Goal: Communication & Community: Answer question/provide support

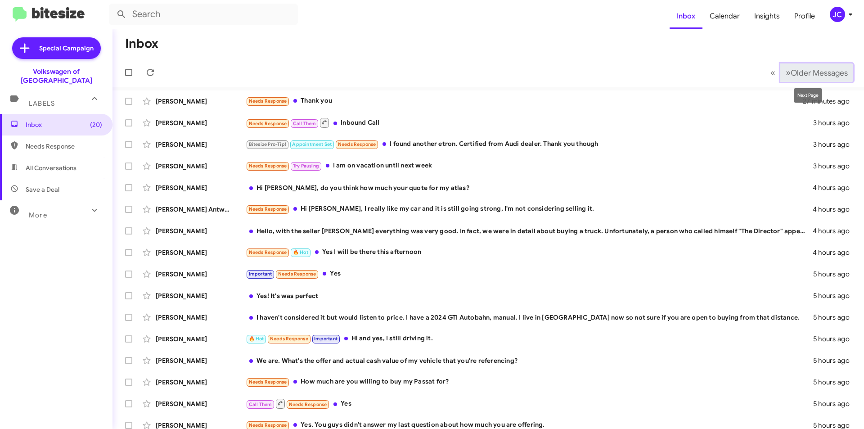
click at [815, 73] on span "Older Messages" at bounding box center [819, 73] width 57 height 10
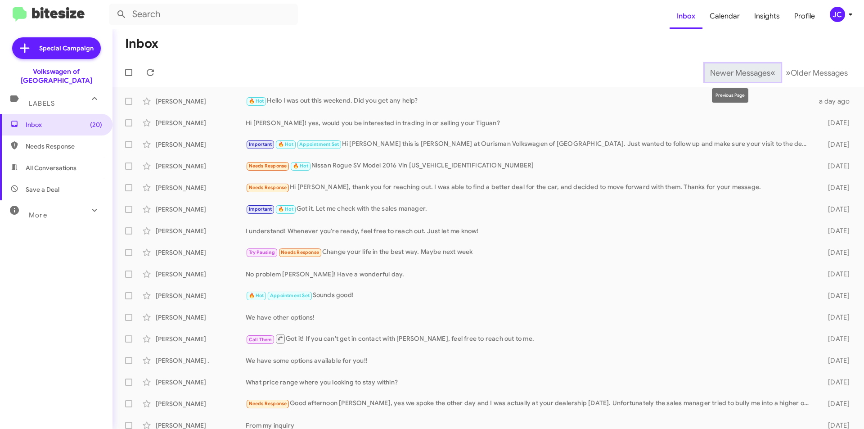
click at [753, 71] on span "Newer Messages" at bounding box center [740, 73] width 60 height 10
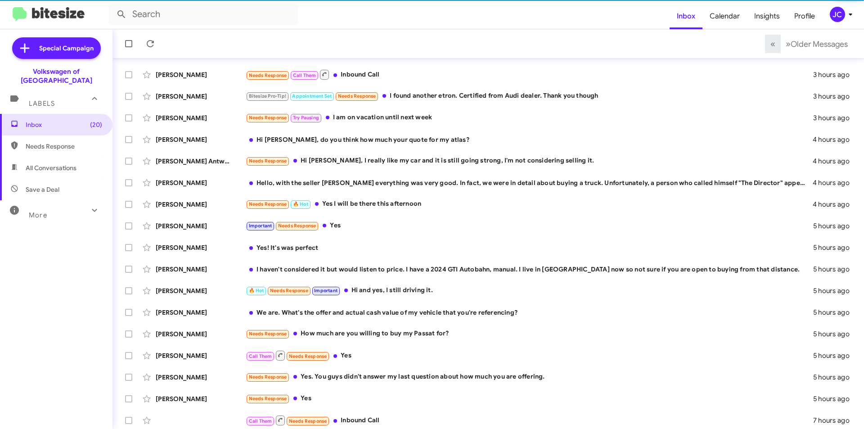
scroll to position [94, 0]
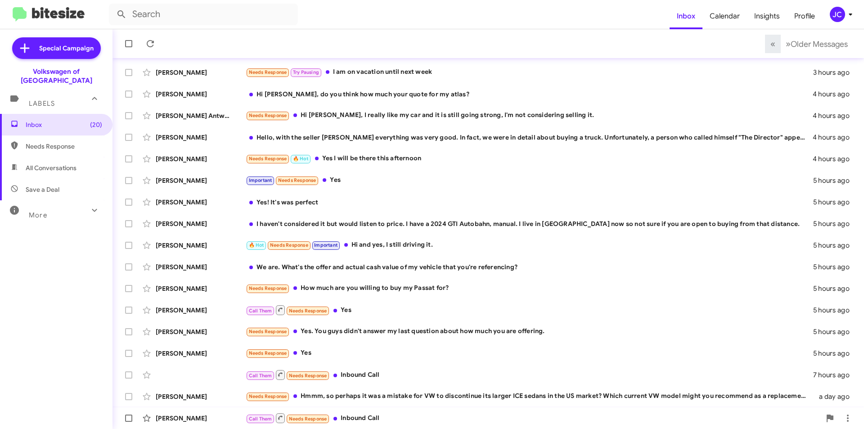
click at [368, 419] on div "Call Them Needs Response Inbound Call" at bounding box center [533, 417] width 575 height 11
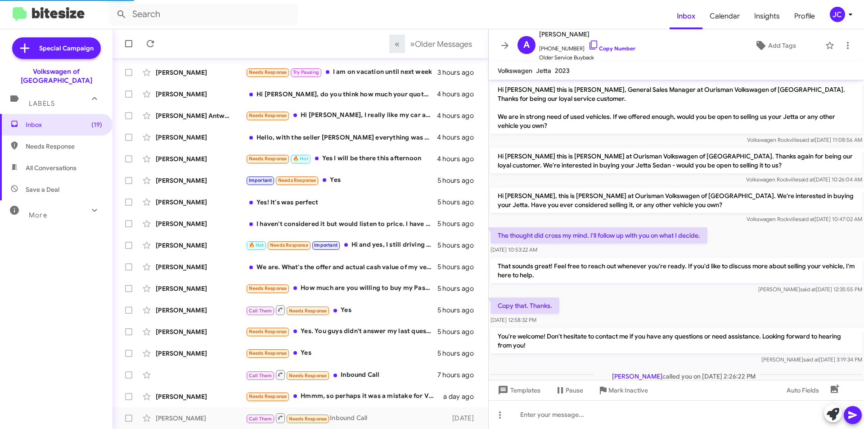
scroll to position [40, 0]
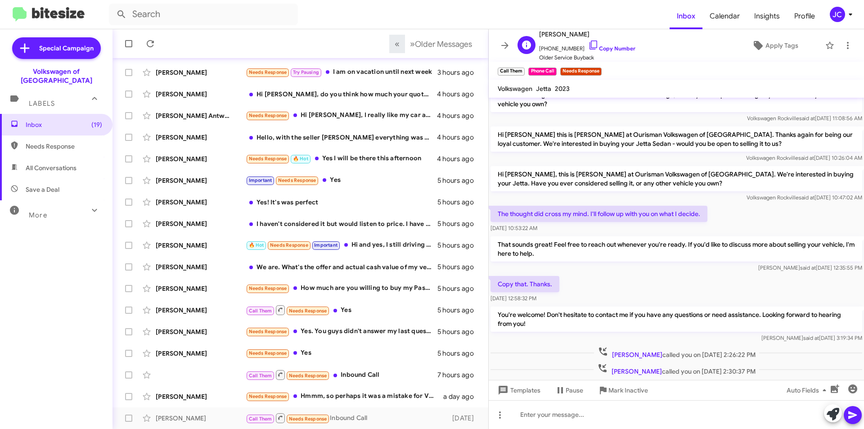
click at [597, 41] on span "+13013955744 Copy Number" at bounding box center [587, 47] width 96 height 14
click at [588, 43] on icon at bounding box center [593, 45] width 11 height 11
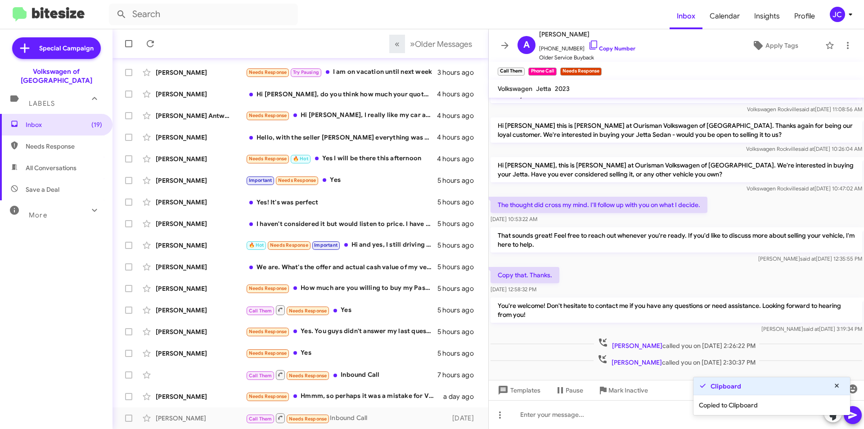
scroll to position [58, 0]
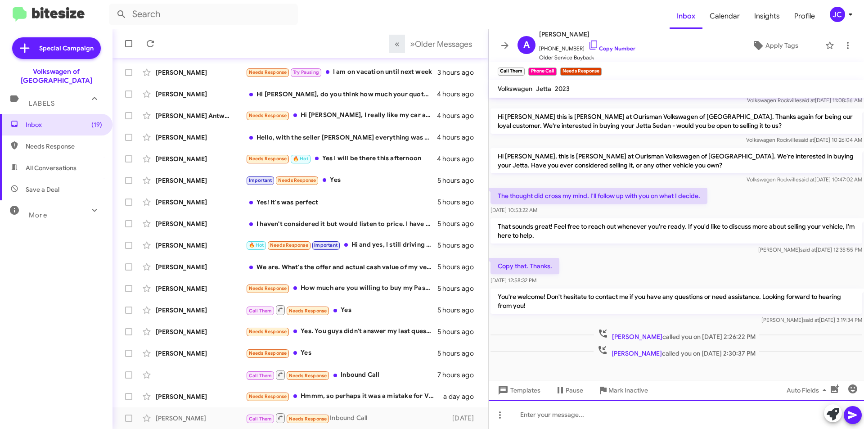
click at [586, 414] on div at bounding box center [676, 414] width 375 height 29
click at [616, 416] on div "Hello Anthony, I see you tried to hive us a call. Did you get any help?" at bounding box center [676, 414] width 375 height 29
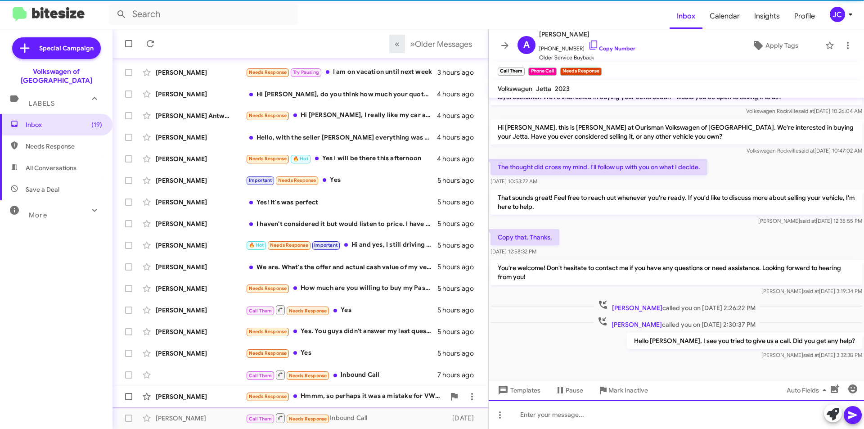
scroll to position [90, 0]
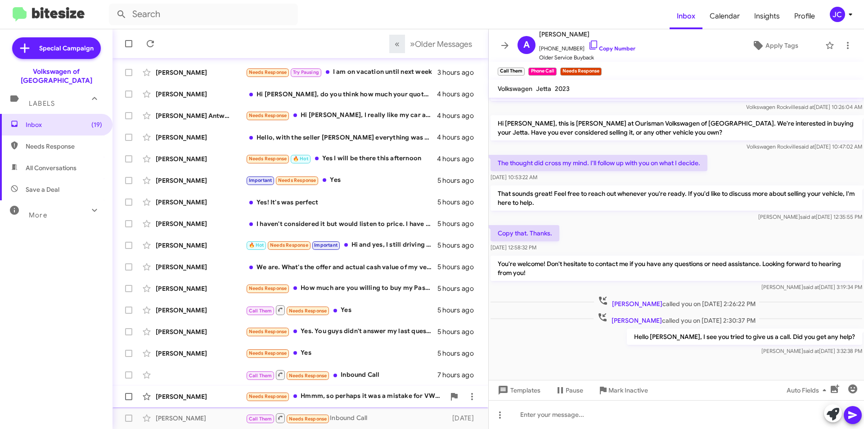
click at [369, 397] on div "Needs Response Hmmm, so perhaps it was a mistake for VW to discontinue its larg…" at bounding box center [345, 396] width 199 height 10
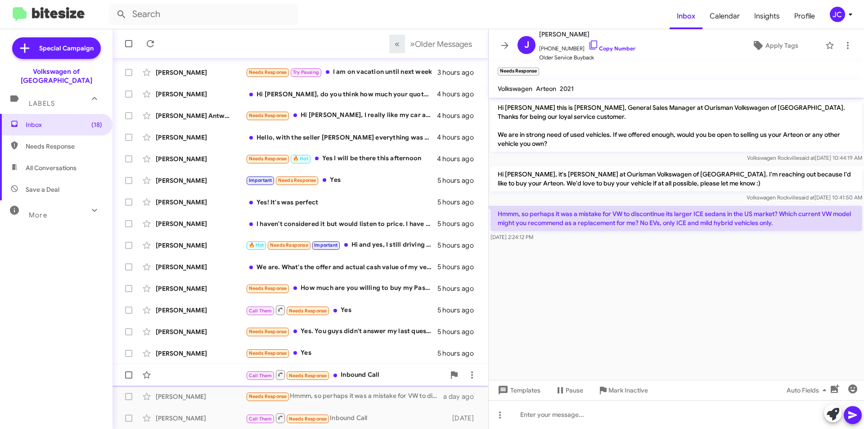
click at [365, 376] on div "Call Them Needs Response Inbound Call" at bounding box center [345, 374] width 199 height 11
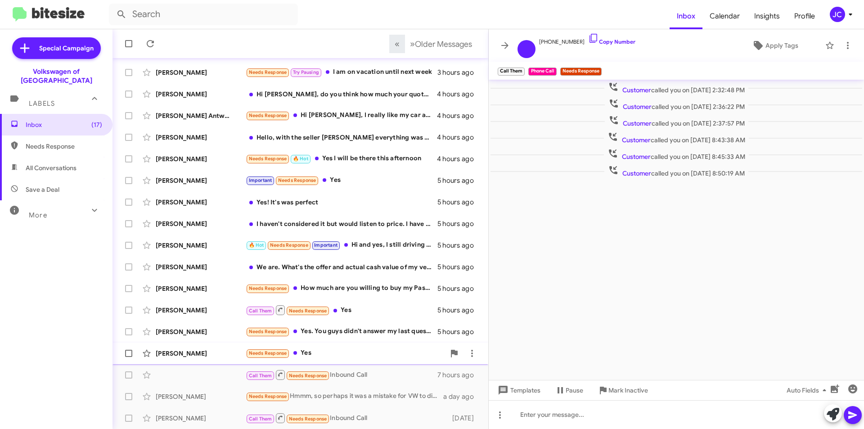
click at [362, 345] on div "Melanie Williams Needs Response Yes 5 hours ago" at bounding box center [300, 353] width 361 height 18
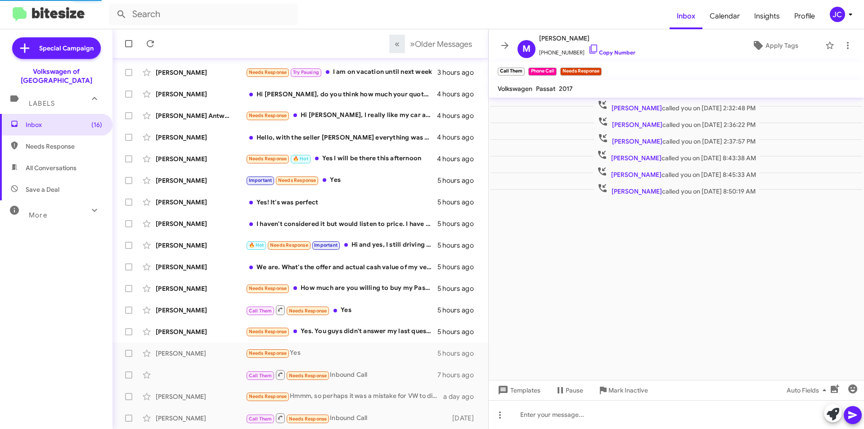
scroll to position [11, 0]
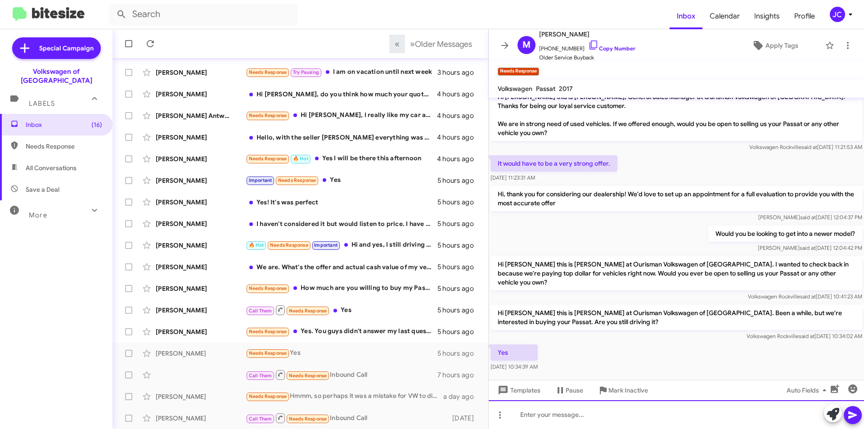
click at [556, 413] on div at bounding box center [676, 414] width 375 height 29
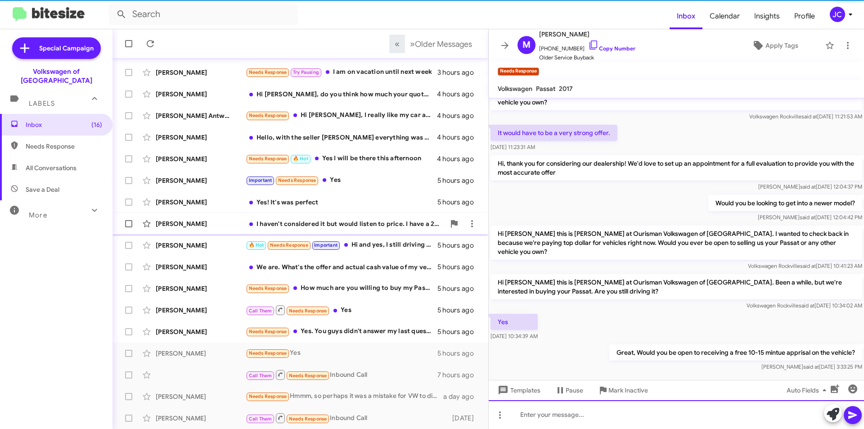
scroll to position [44, 0]
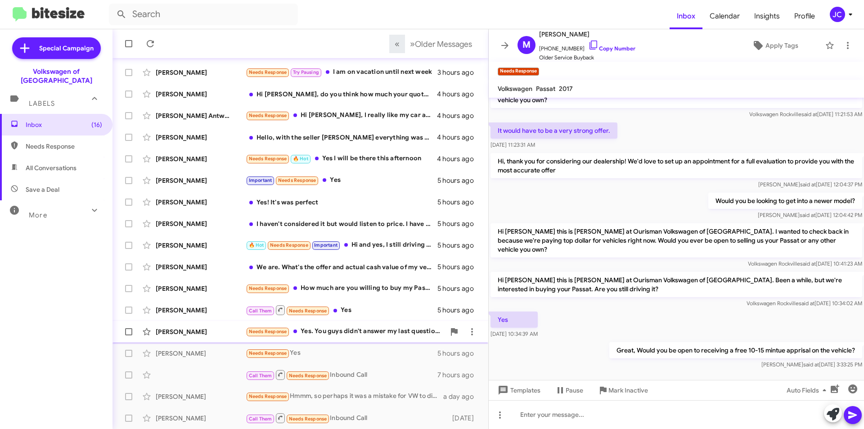
click at [317, 329] on div "Needs Response Yes. You guys didn't answer my last question about how much you …" at bounding box center [345, 331] width 199 height 10
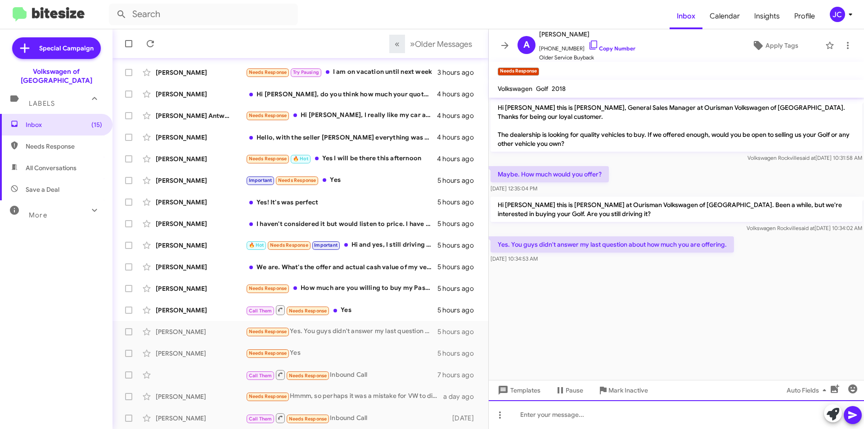
click at [579, 411] on div at bounding box center [676, 414] width 375 height 29
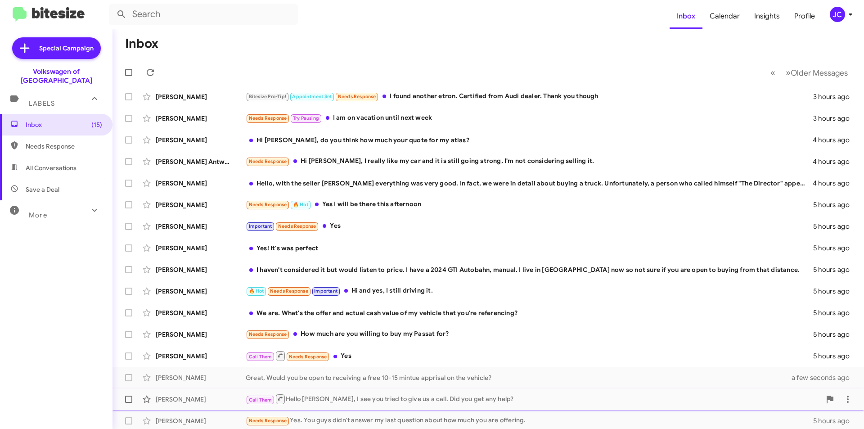
scroll to position [94, 0]
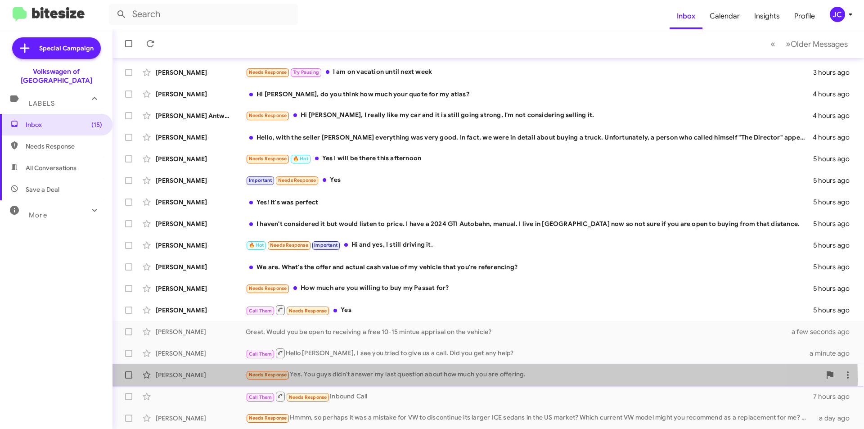
click at [365, 380] on div "Adam Kushner Needs Response Yes. You guys didn't answer my last question about …" at bounding box center [488, 375] width 737 height 18
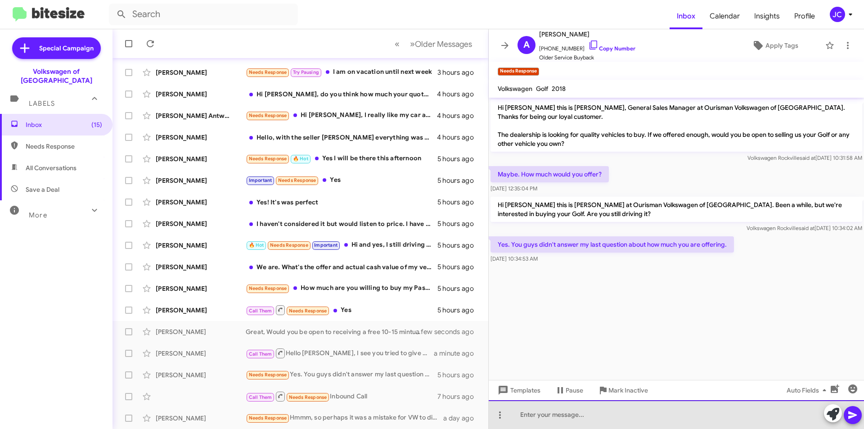
click at [621, 417] on div at bounding box center [676, 414] width 375 height 29
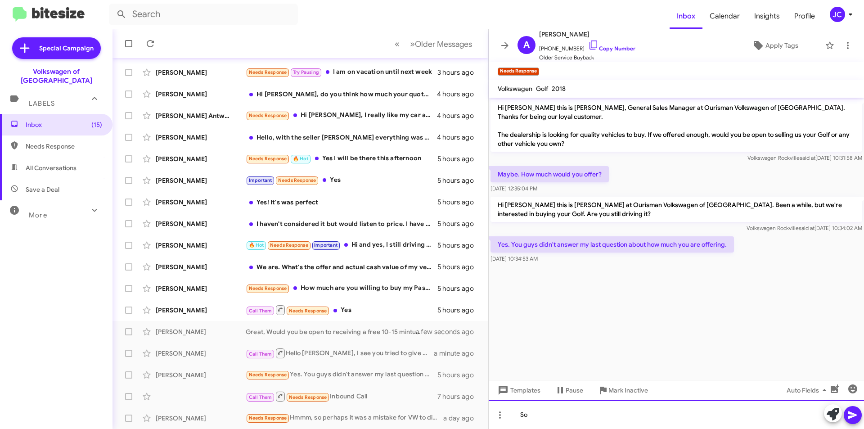
click at [558, 416] on div "So" at bounding box center [676, 414] width 375 height 29
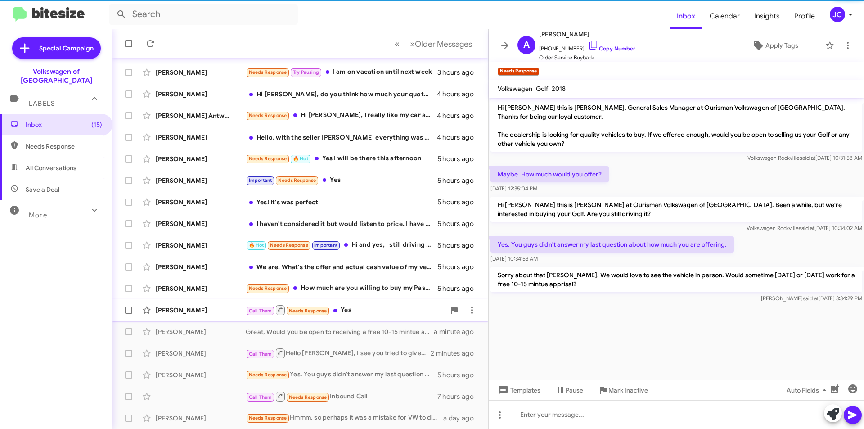
click at [371, 313] on div "Call Them Needs Response Yes" at bounding box center [345, 309] width 199 height 11
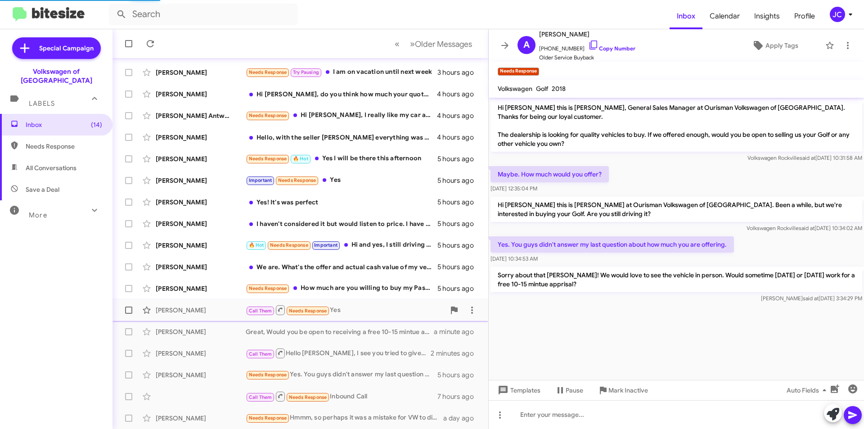
scroll to position [33, 0]
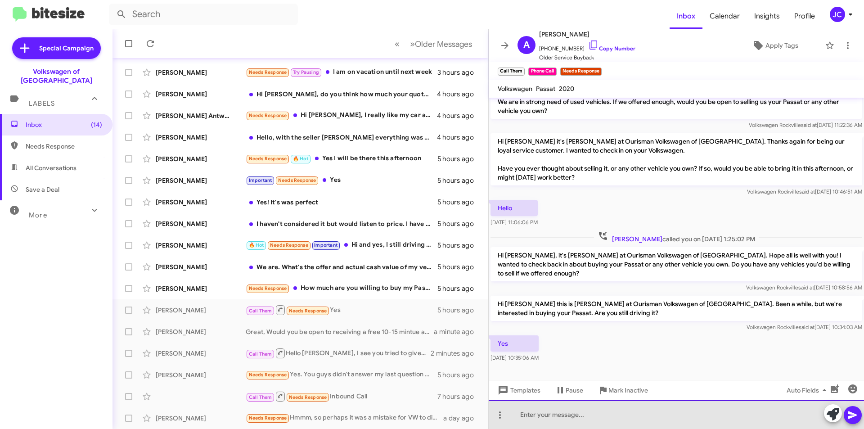
click at [561, 418] on div at bounding box center [676, 414] width 375 height 29
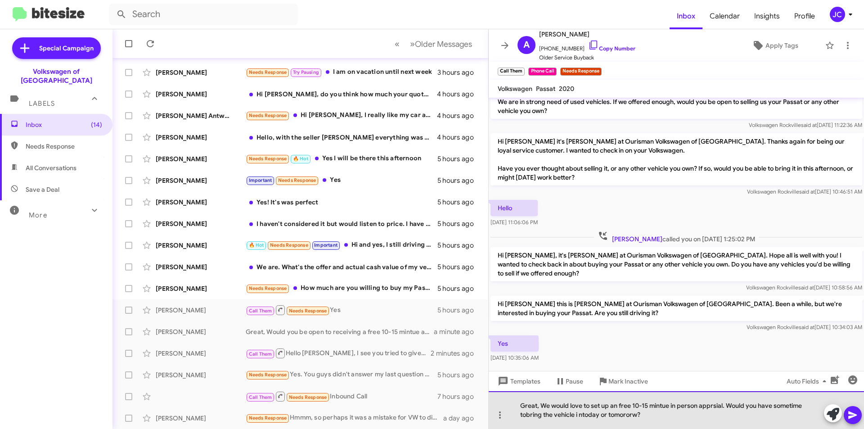
click at [580, 415] on div "Great, We would love to set up an free 10-15 mintue in person apprsial. Would y…" at bounding box center [676, 410] width 375 height 38
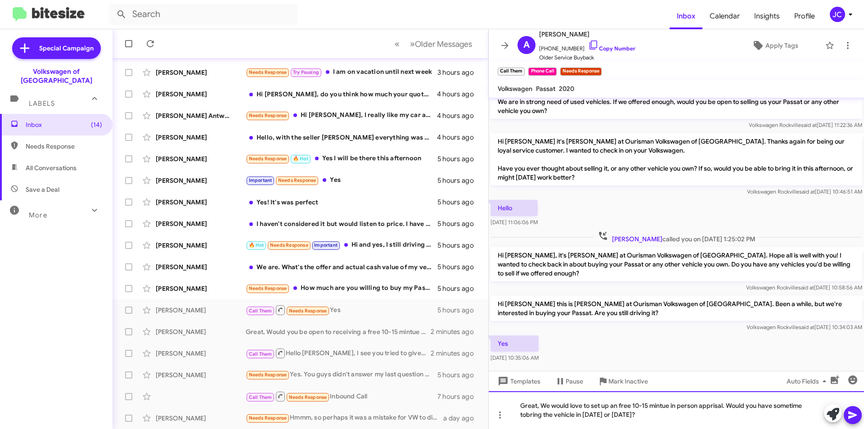
click at [527, 416] on div "Great, We would love to set up an free 10-15 mintue in person apprisal. Would y…" at bounding box center [676, 410] width 375 height 38
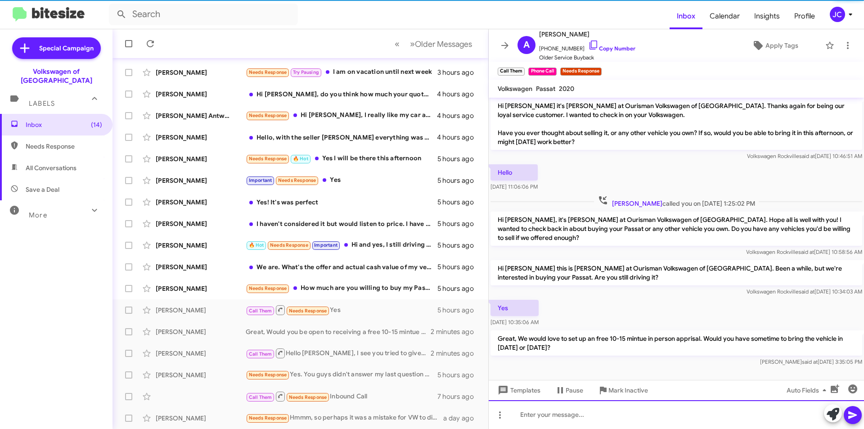
scroll to position [75, 0]
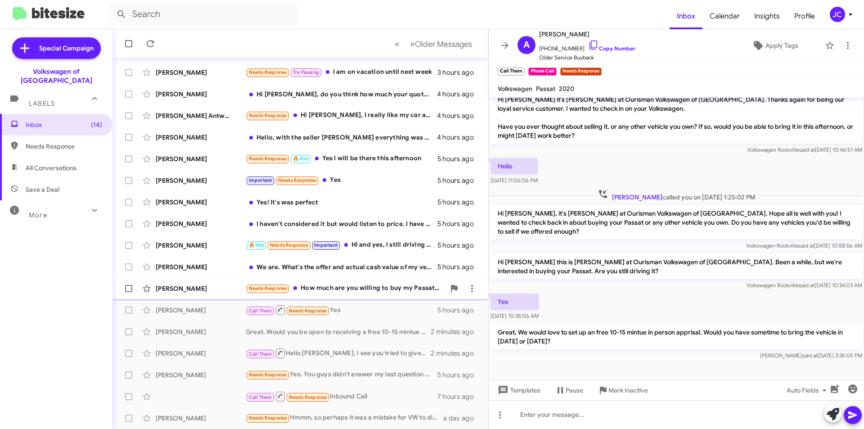
click at [353, 289] on div "Needs Response How much are you willing to buy my Passat for?" at bounding box center [345, 288] width 199 height 10
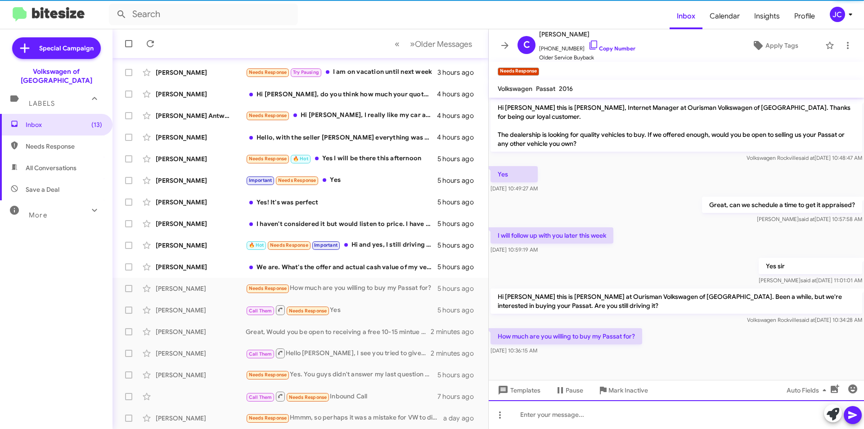
click at [548, 421] on div at bounding box center [676, 414] width 375 height 29
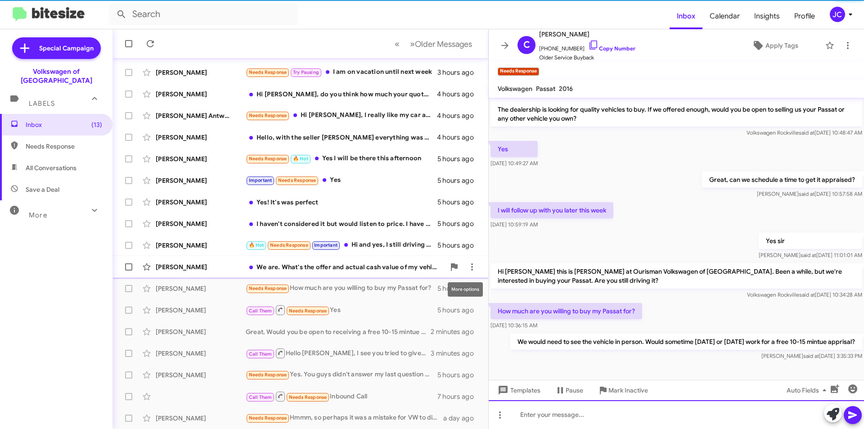
scroll to position [26, 0]
click at [378, 264] on div "We are. What's the offer and actual cash value of my vehicle that you're refere…" at bounding box center [345, 266] width 199 height 9
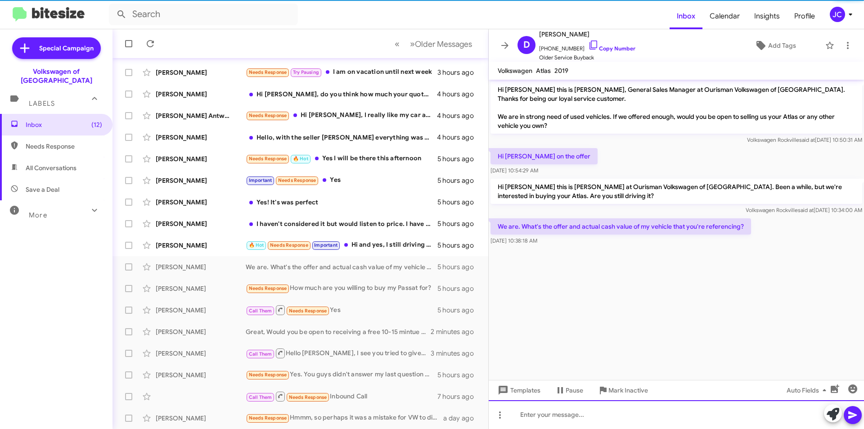
click at [613, 407] on div at bounding box center [676, 414] width 375 height 29
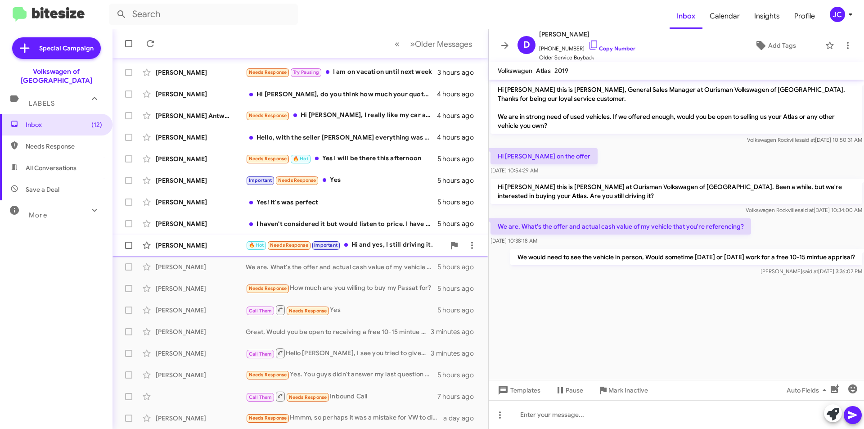
click at [405, 242] on div "🔥 Hot Needs Response Important Hi and yes, I still driving it." at bounding box center [345, 245] width 199 height 10
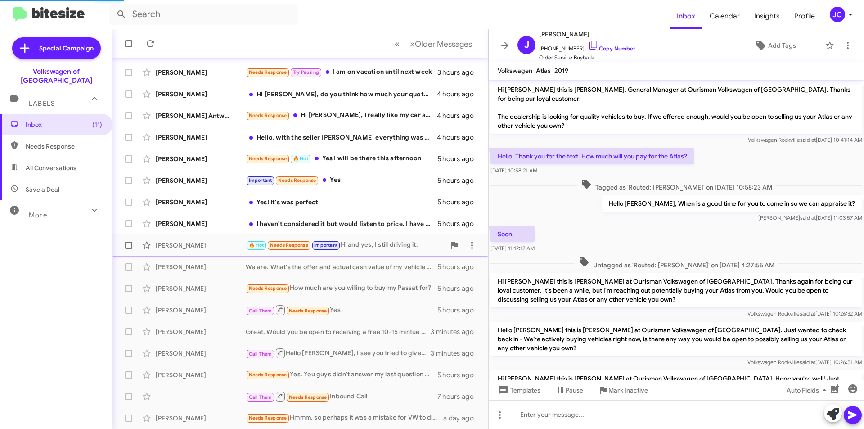
scroll to position [123, 0]
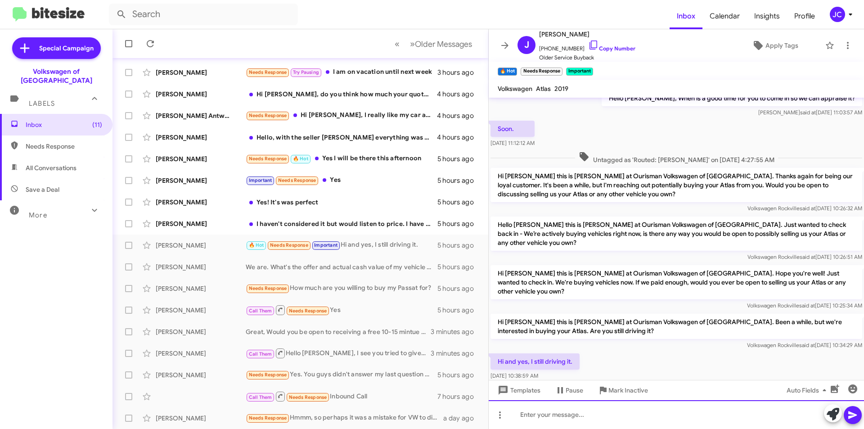
click at [600, 421] on div at bounding box center [676, 414] width 375 height 29
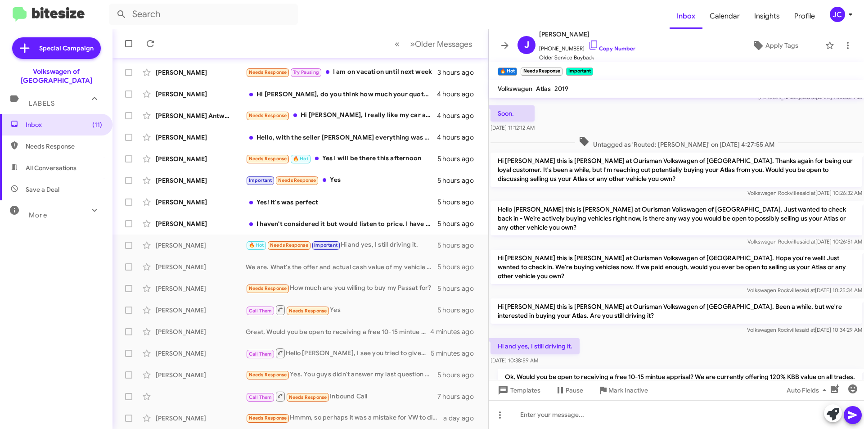
scroll to position [174, 0]
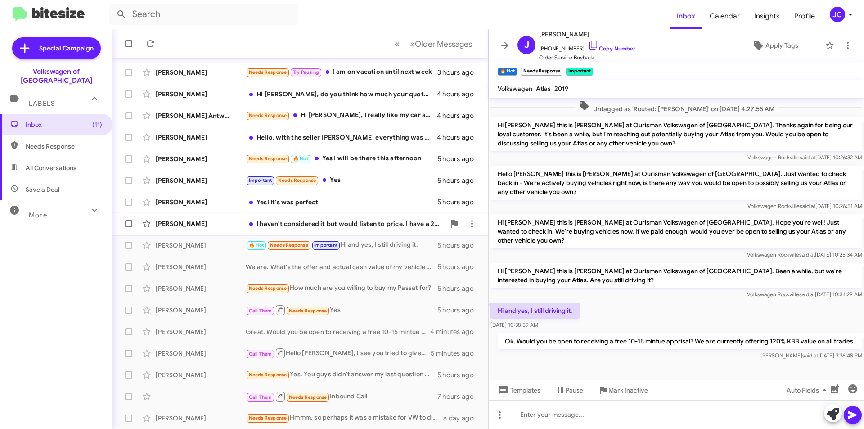
click at [367, 222] on div "I haven't considered it but would listen to price. I have a 2024 GTI Autobahn, …" at bounding box center [345, 223] width 199 height 9
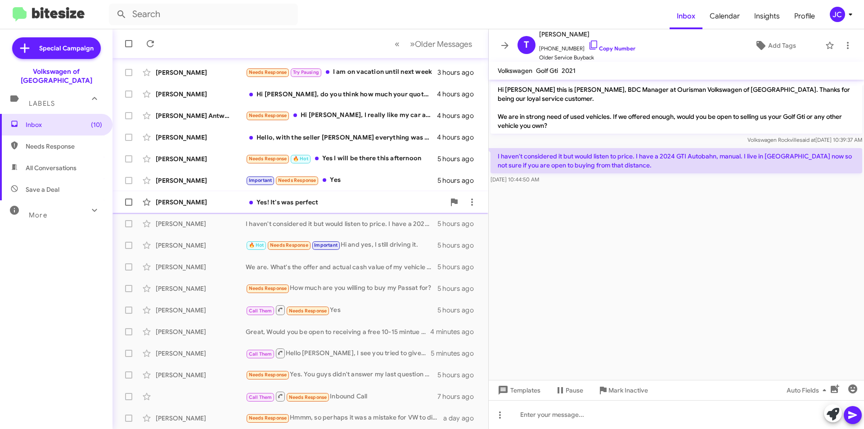
click at [296, 198] on div "Yes! It's was perfect" at bounding box center [345, 202] width 199 height 9
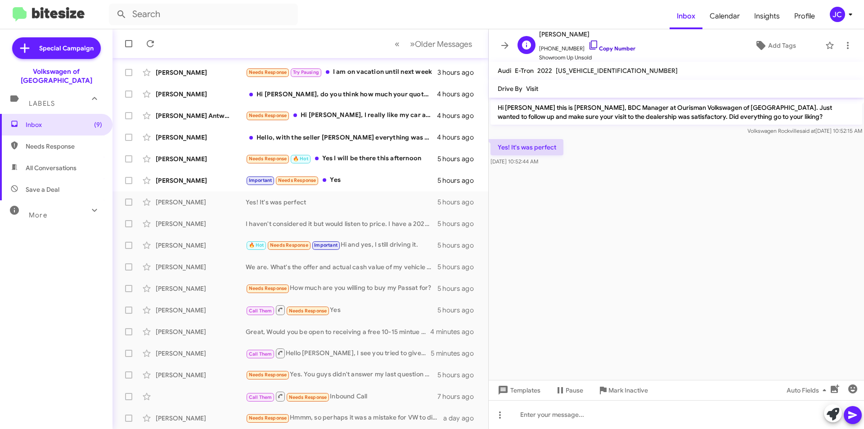
click at [598, 49] on link "Copy Number" at bounding box center [611, 48] width 47 height 7
click at [548, 417] on div at bounding box center [676, 414] width 375 height 29
click at [357, 181] on div "Important Needs Response Yes" at bounding box center [345, 180] width 199 height 10
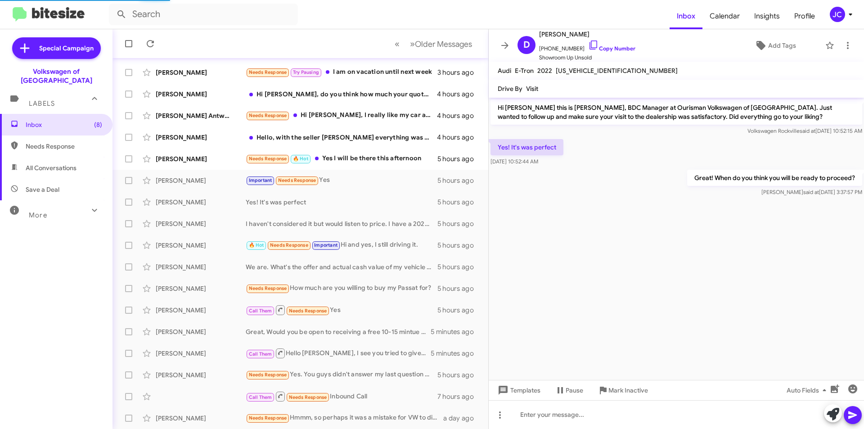
scroll to position [615, 0]
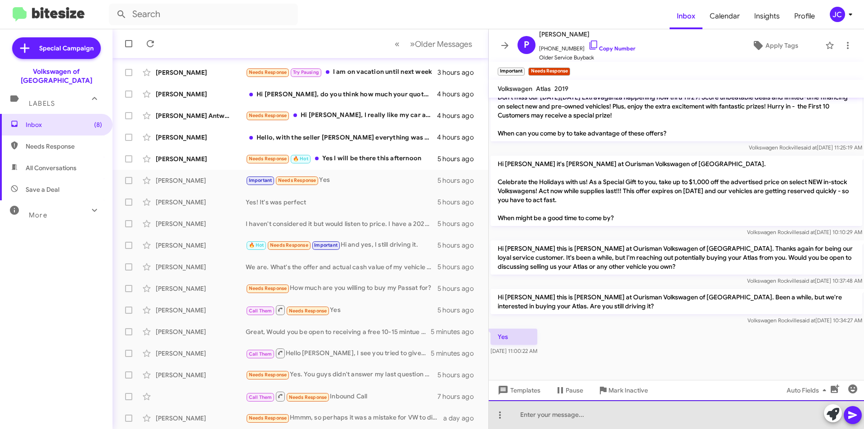
click at [567, 411] on div at bounding box center [676, 414] width 375 height 29
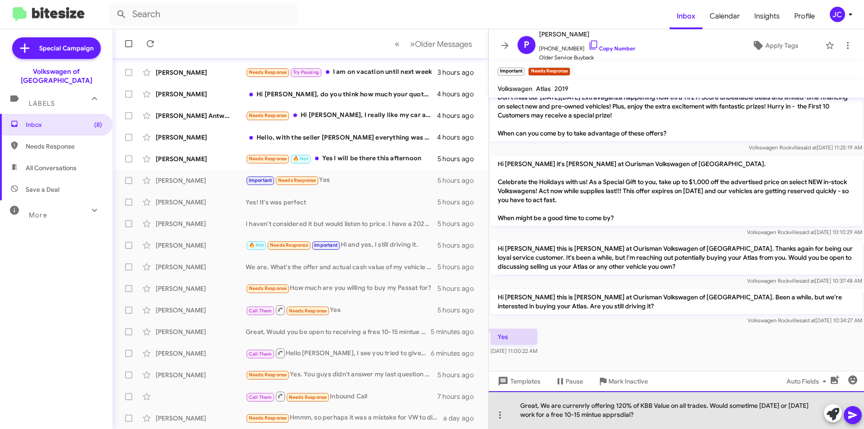
drag, startPoint x: 567, startPoint y: 411, endPoint x: 564, endPoint y: 406, distance: 6.5
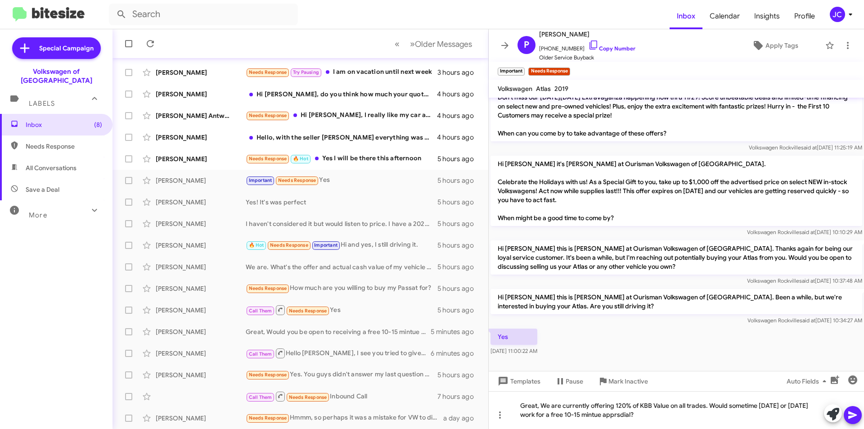
drag, startPoint x: 614, startPoint y: 413, endPoint x: 636, endPoint y: 216, distance: 198.3
click at [636, 216] on p "Hi Pam it's Mario Meyers at Ourisman Volkswagen of Rockville. Celebrate the Hol…" at bounding box center [677, 191] width 372 height 70
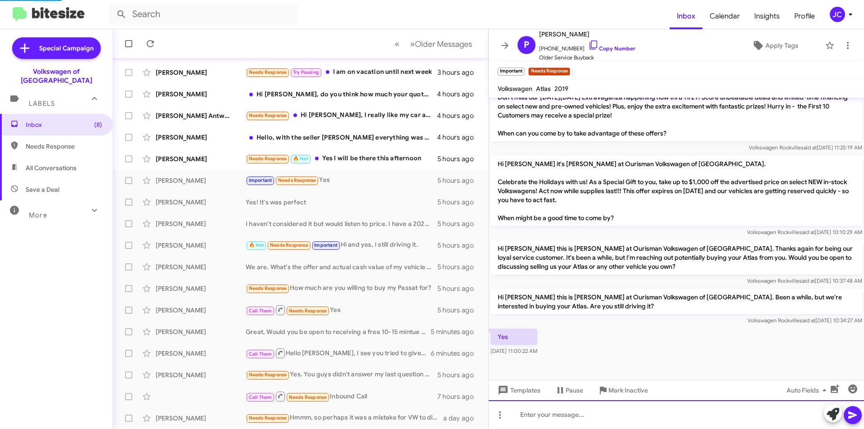
scroll to position [0, 0]
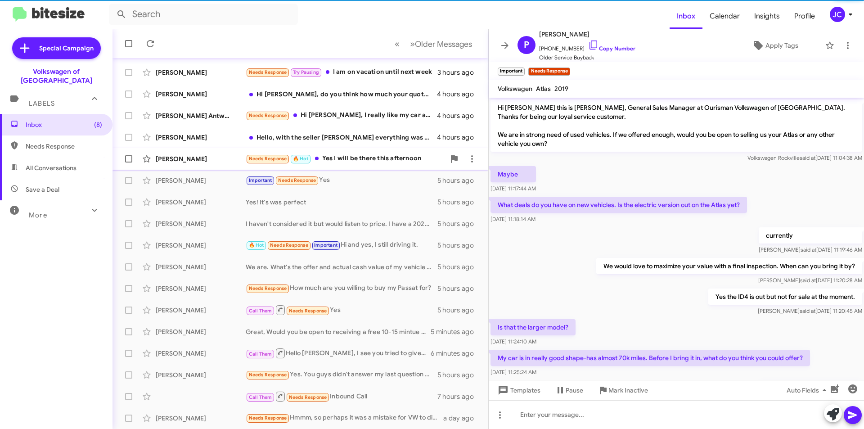
click at [391, 158] on div "Needs Response 🔥 Hot Yes I will be there this afternoon" at bounding box center [345, 158] width 199 height 10
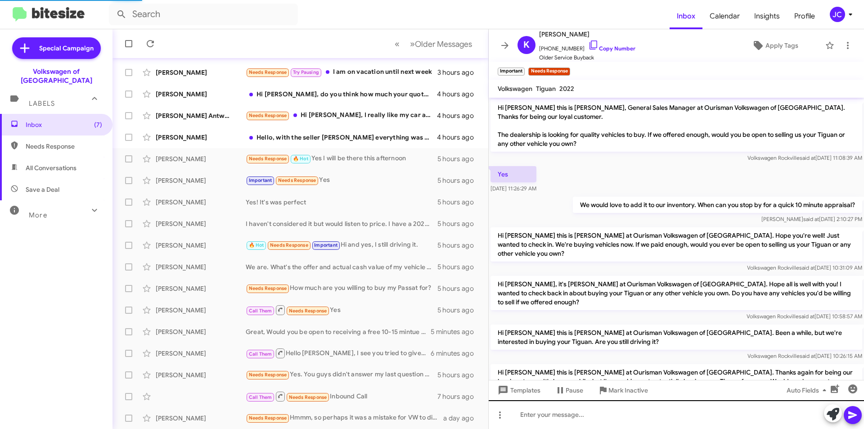
scroll to position [154, 0]
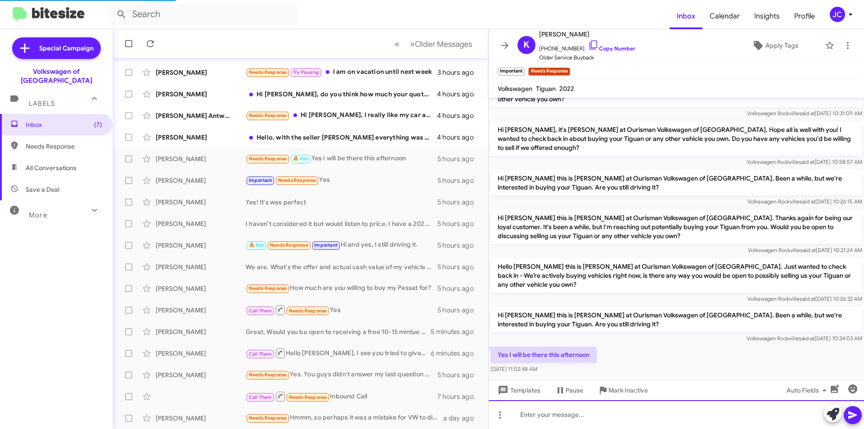
click at [577, 414] on div at bounding box center [676, 414] width 375 height 29
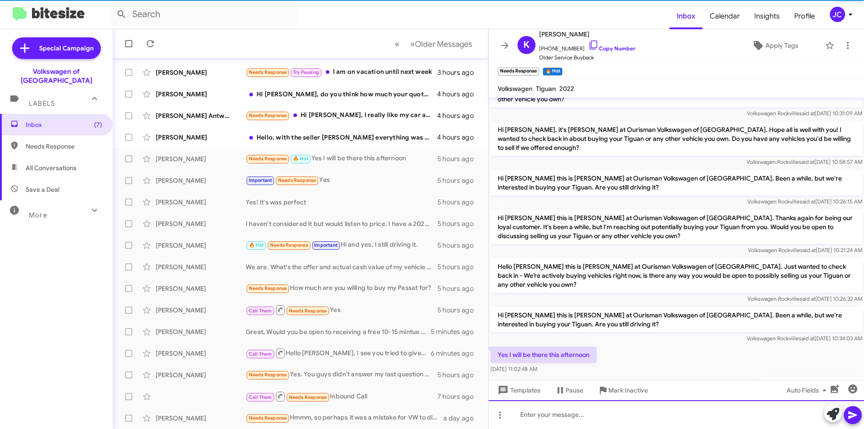
scroll to position [0, 0]
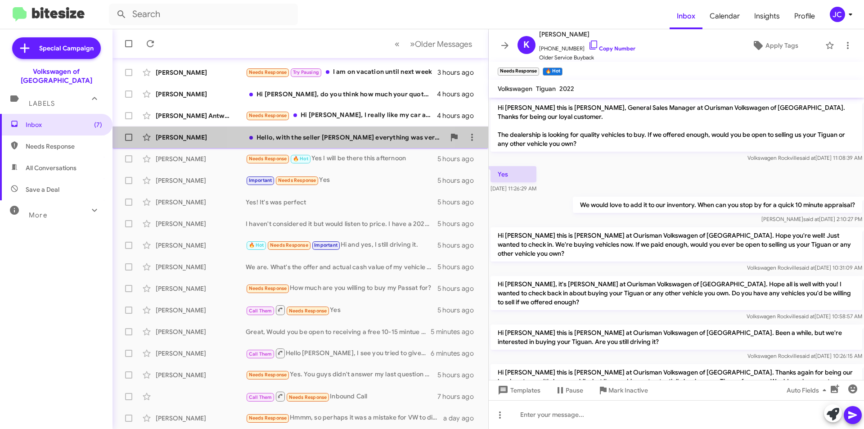
click at [342, 141] on div "Hello, with the seller Omar everything was very good. In fact, we were in detai…" at bounding box center [345, 137] width 199 height 9
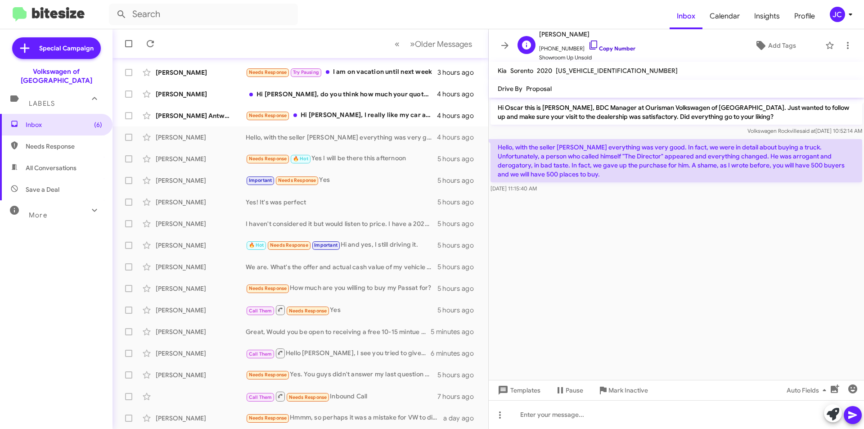
click at [602, 48] on link "Copy Number" at bounding box center [611, 48] width 47 height 7
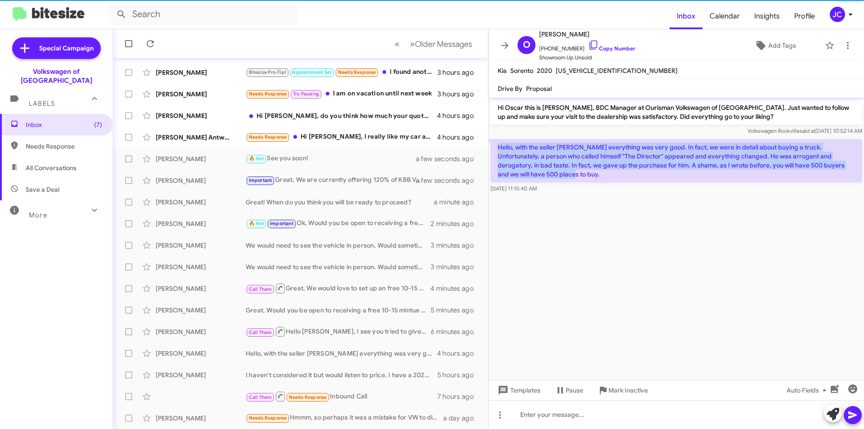
drag, startPoint x: 493, startPoint y: 141, endPoint x: 567, endPoint y: 163, distance: 77.8
click at [567, 176] on p "Hello, with the seller Omar everything was very good. In fact, we were in detai…" at bounding box center [677, 160] width 372 height 43
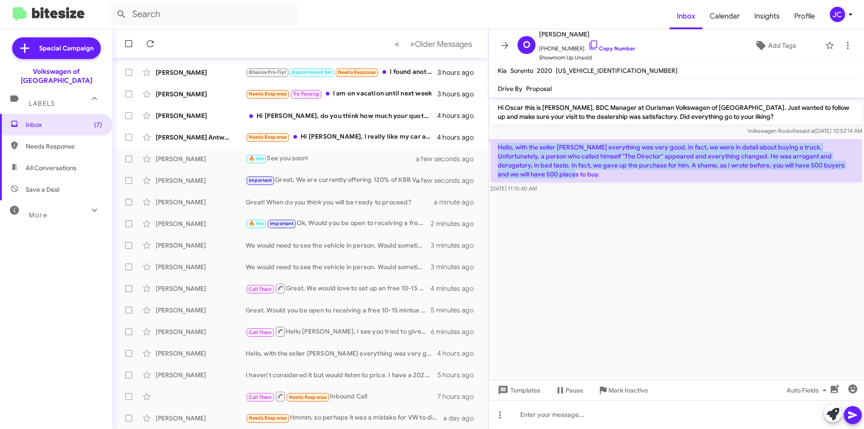
copy p "Hello, with the seller Omar everything was very good. In fact, we were in detai…"
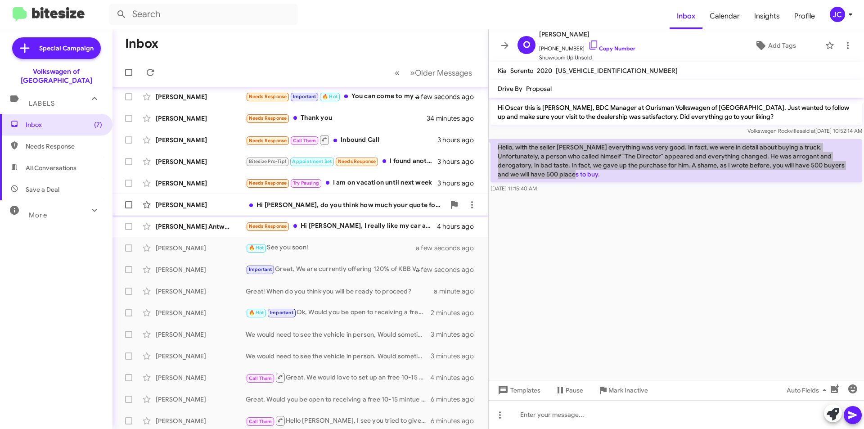
scroll to position [4, 0]
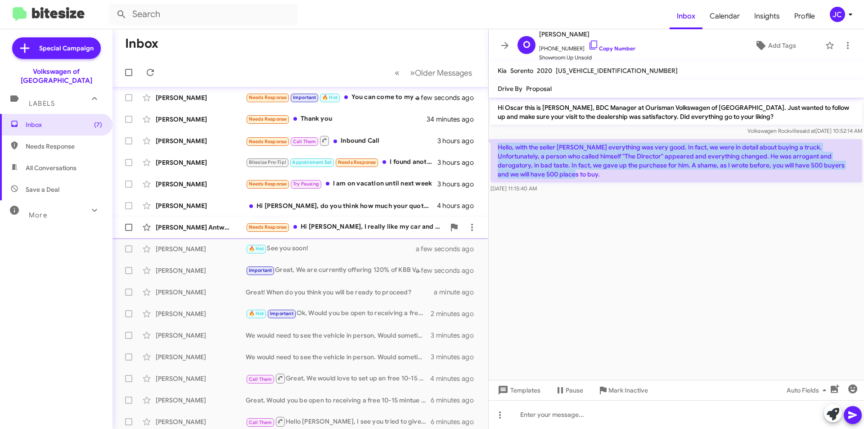
drag, startPoint x: 364, startPoint y: 230, endPoint x: 378, endPoint y: 232, distance: 14.7
click at [364, 230] on div "Needs Response Hi Jamisha, I really like my car and it is still going strong, I…" at bounding box center [345, 227] width 199 height 10
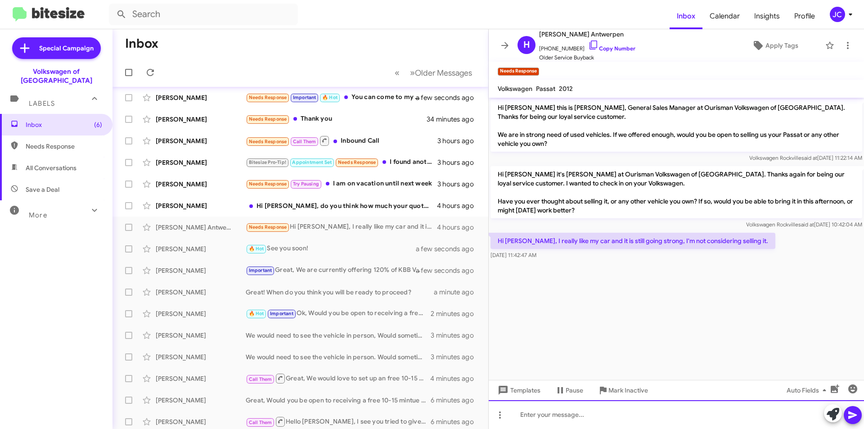
click at [582, 410] on div at bounding box center [676, 414] width 375 height 29
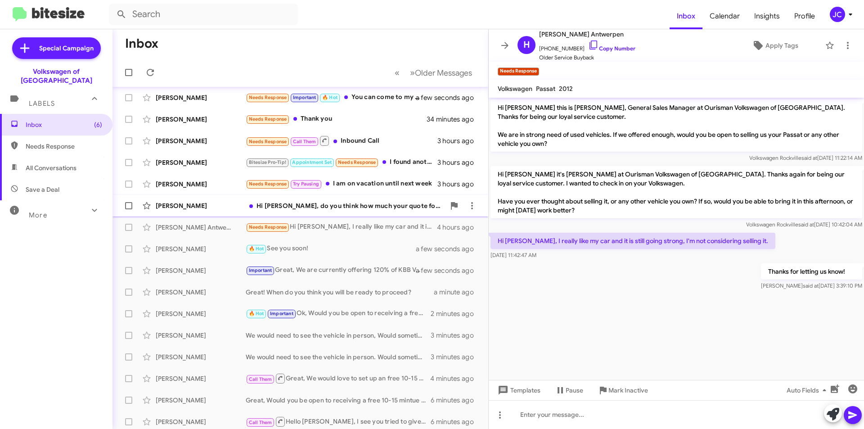
click at [298, 200] on div "Marilou Magsino Hi Jamisha, do you think how much your quote for my atlas? 4 ho…" at bounding box center [300, 206] width 361 height 18
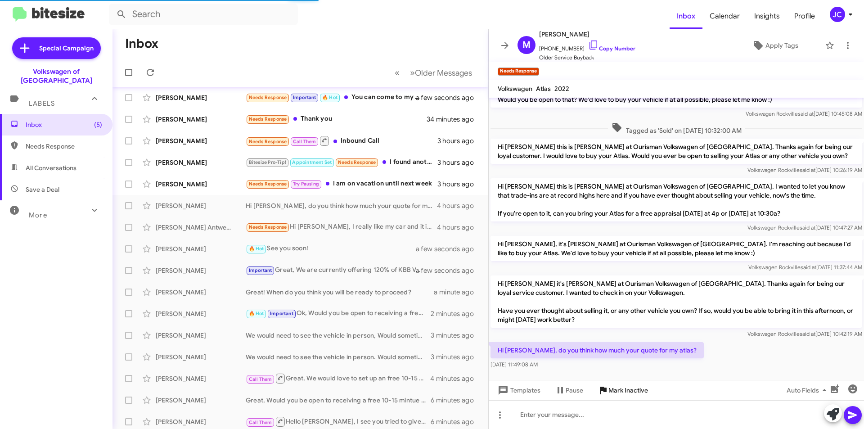
scroll to position [84, 0]
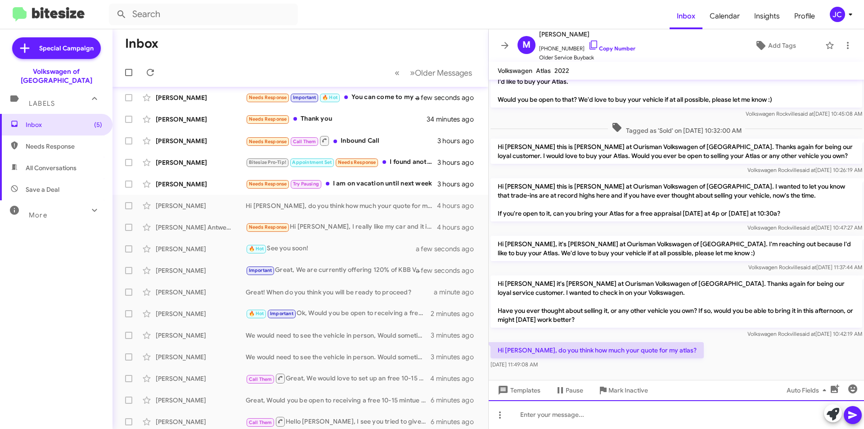
click at [562, 421] on div at bounding box center [676, 414] width 375 height 29
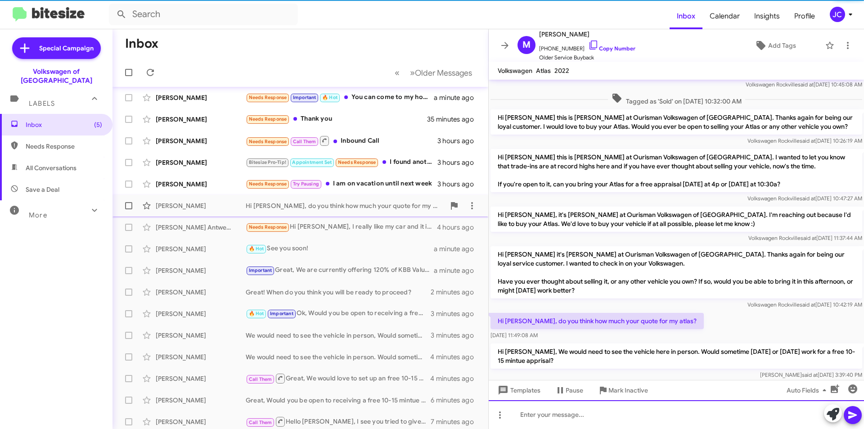
scroll to position [126, 0]
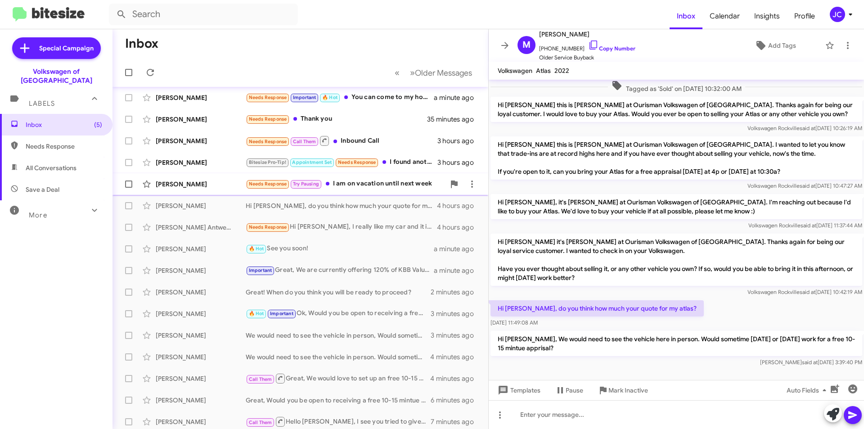
click at [374, 188] on div "Needs Response Try Pausing I am on vacation until next week" at bounding box center [345, 184] width 199 height 10
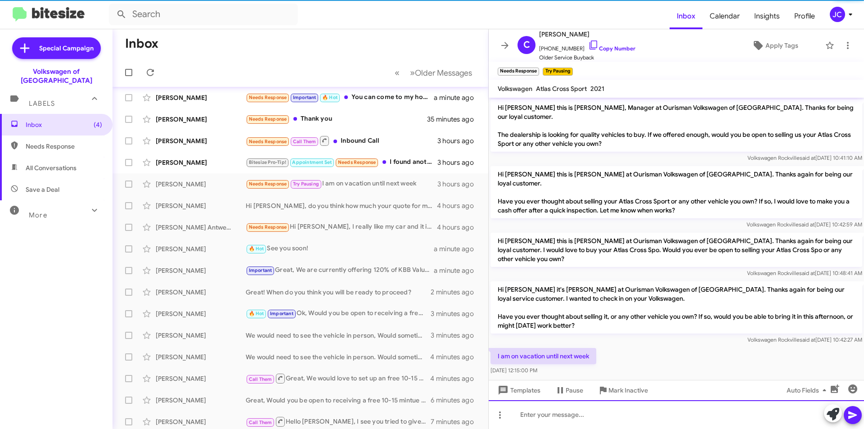
click at [585, 414] on div at bounding box center [676, 414] width 375 height 29
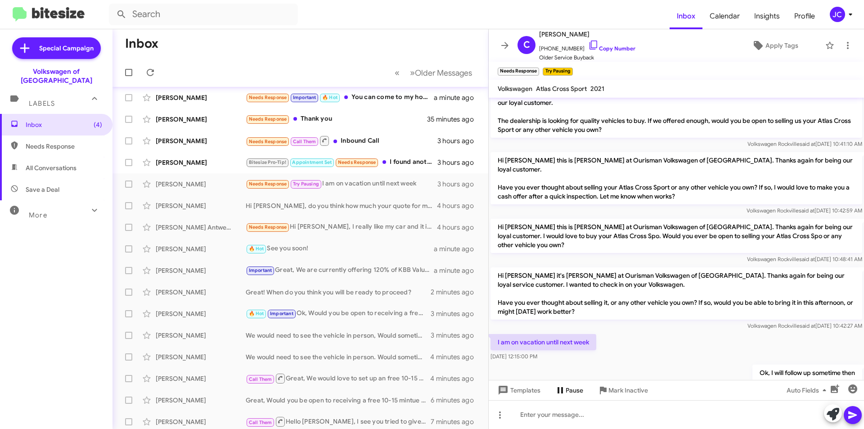
click at [567, 387] on span "Pause" at bounding box center [575, 390] width 18 height 16
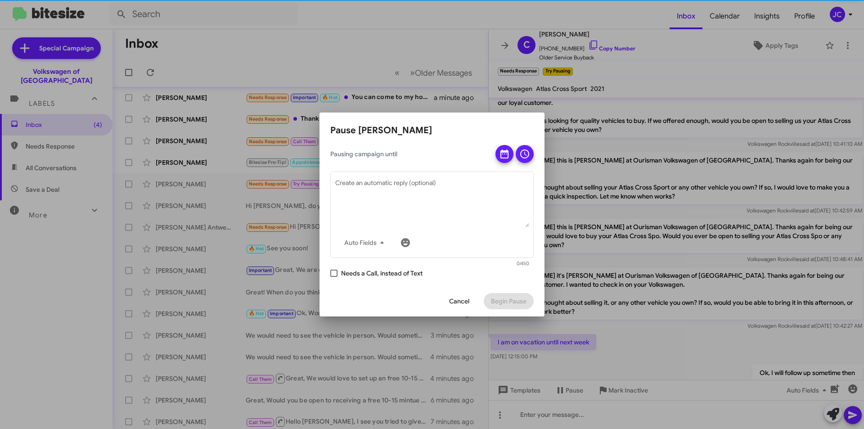
click at [501, 140] on app-pause-tab "Pause Cheryl Stevens Pausing campaign until Auto Fields Create an automatic rep…" at bounding box center [431, 219] width 203 height 193
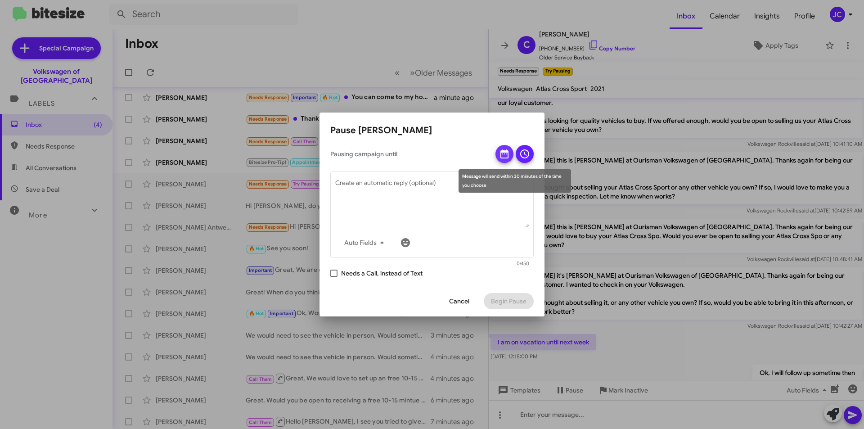
click at [505, 159] on span at bounding box center [504, 156] width 11 height 23
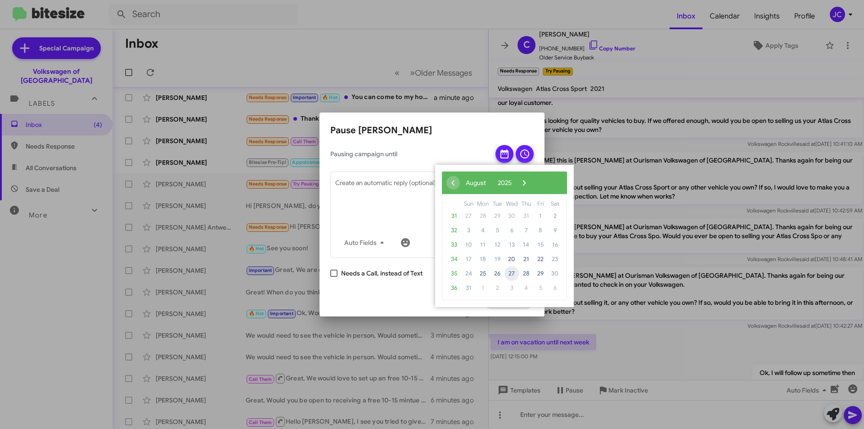
click at [509, 271] on span "27" at bounding box center [511, 273] width 14 height 14
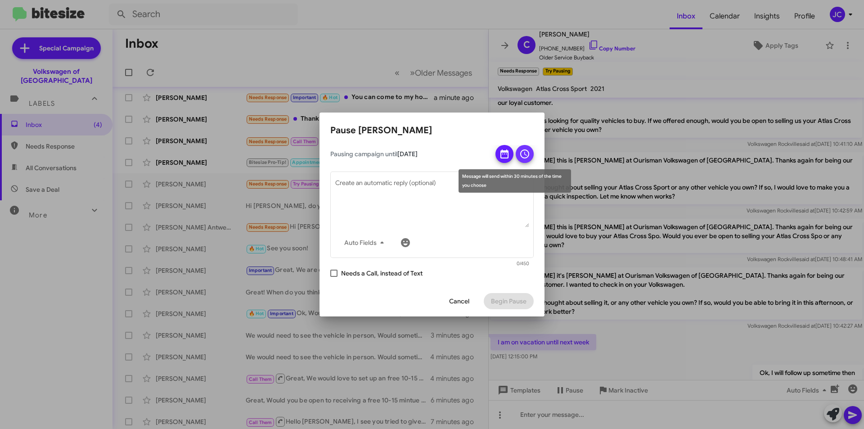
click at [522, 155] on icon at bounding box center [524, 154] width 11 height 11
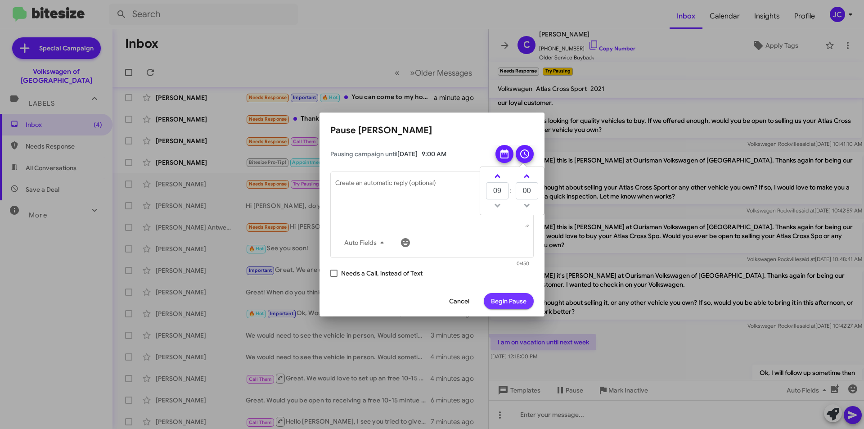
click at [507, 294] on span "Begin Pause" at bounding box center [509, 301] width 36 height 16
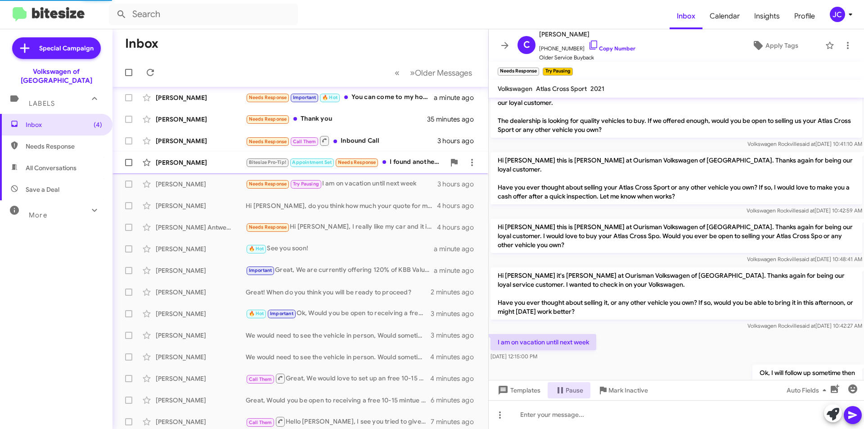
click at [404, 156] on div "Mark Schuppener Bitesize Pro-Tip! Appointment Set Needs Response I found anothe…" at bounding box center [300, 162] width 361 height 18
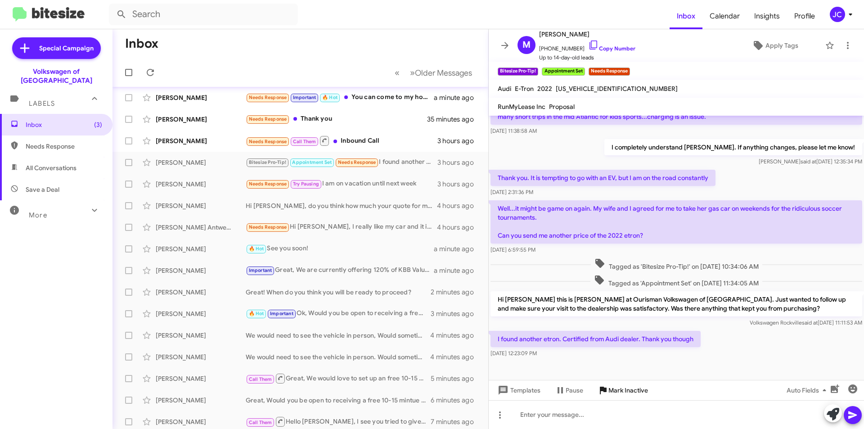
click at [618, 392] on span "Mark Inactive" at bounding box center [628, 390] width 40 height 16
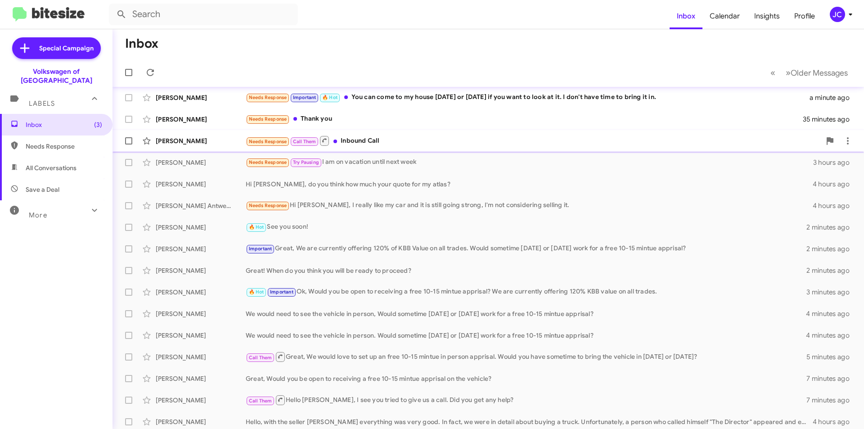
click at [355, 146] on div "Needs Response Call Them Inbound Call" at bounding box center [533, 140] width 575 height 11
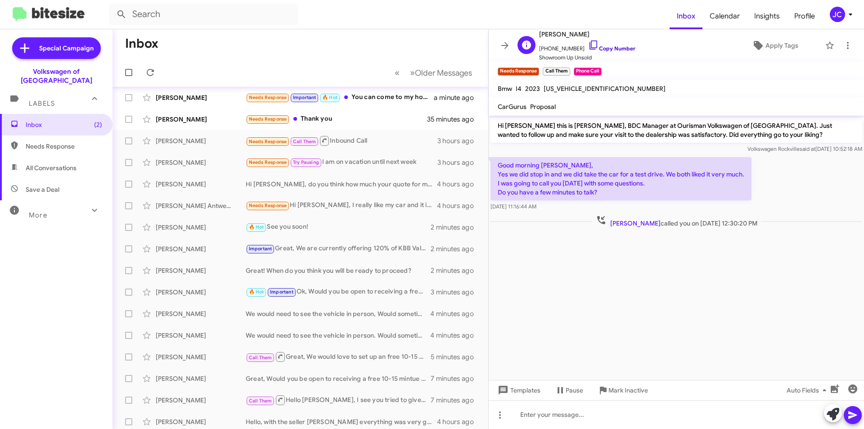
click at [588, 41] on icon at bounding box center [593, 45] width 11 height 11
click at [570, 412] on div at bounding box center [676, 414] width 375 height 29
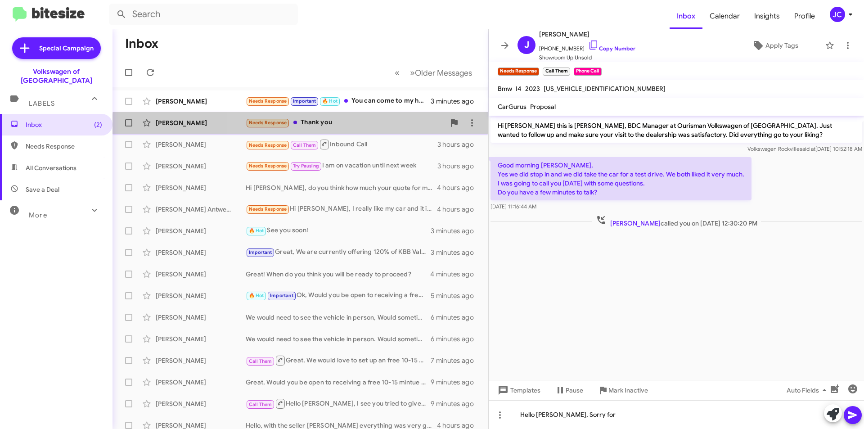
click at [363, 129] on div "Jean Afram Needs Response Thank you 37 minutes ago" at bounding box center [300, 123] width 361 height 18
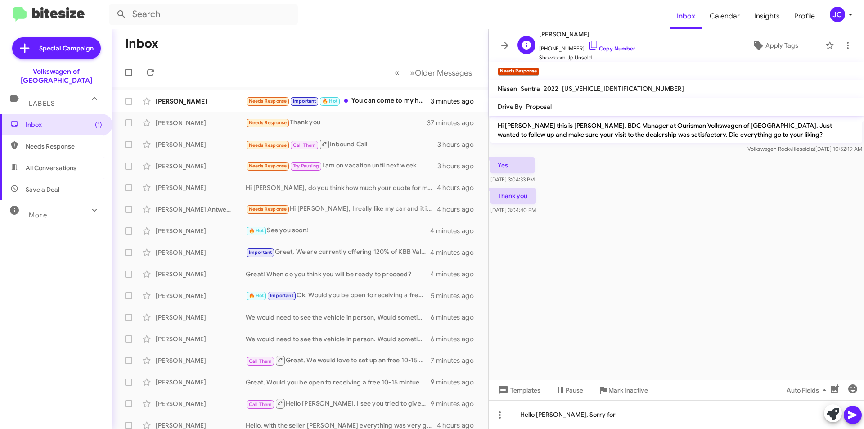
click at [600, 41] on span "+13018730018 Copy Number" at bounding box center [587, 47] width 96 height 14
click at [592, 52] on span "+13018730018 Copy Number" at bounding box center [587, 47] width 96 height 14
click at [588, 45] on icon at bounding box center [593, 45] width 11 height 11
drag, startPoint x: 622, startPoint y: 408, endPoint x: 505, endPoint y: 406, distance: 117.0
click at [501, 407] on div "Hello JHaon, Sorry for" at bounding box center [676, 414] width 375 height 29
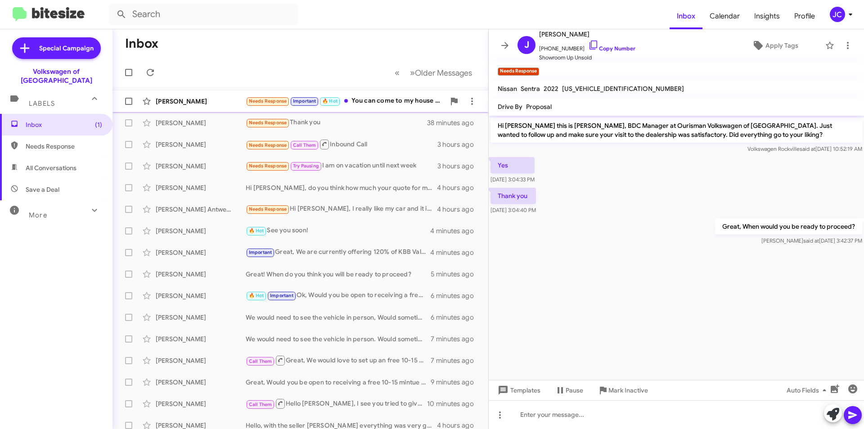
click at [202, 98] on div "Adam Kushner" at bounding box center [201, 101] width 90 height 9
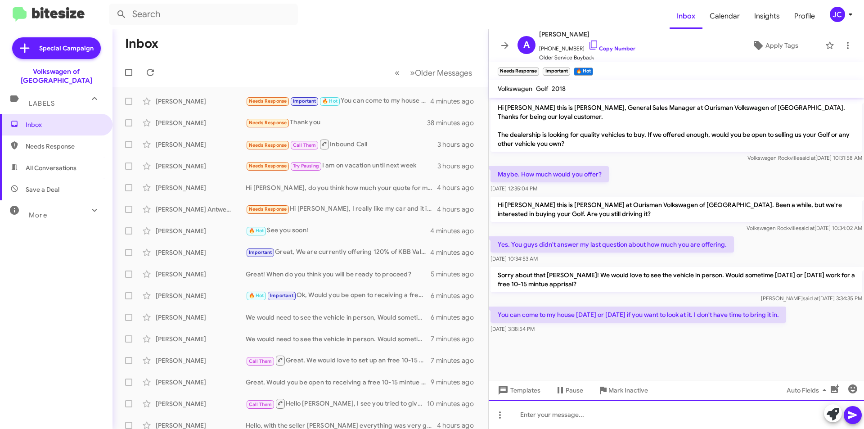
click at [576, 418] on div at bounding box center [676, 414] width 375 height 29
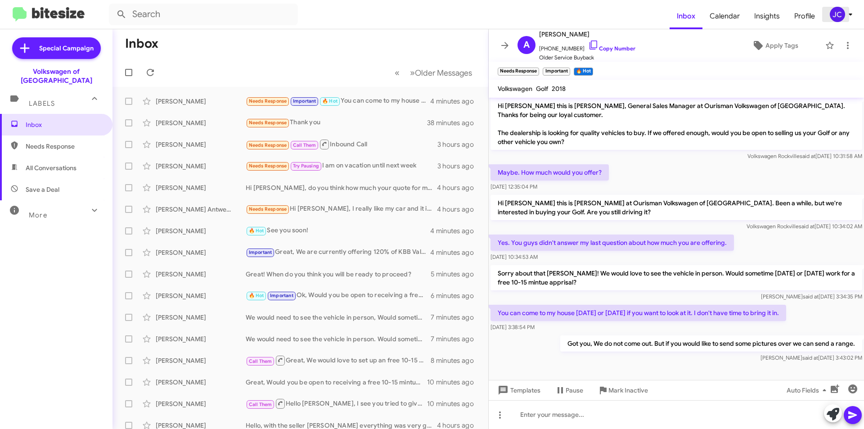
click at [841, 9] on div "JC" at bounding box center [837, 14] width 15 height 15
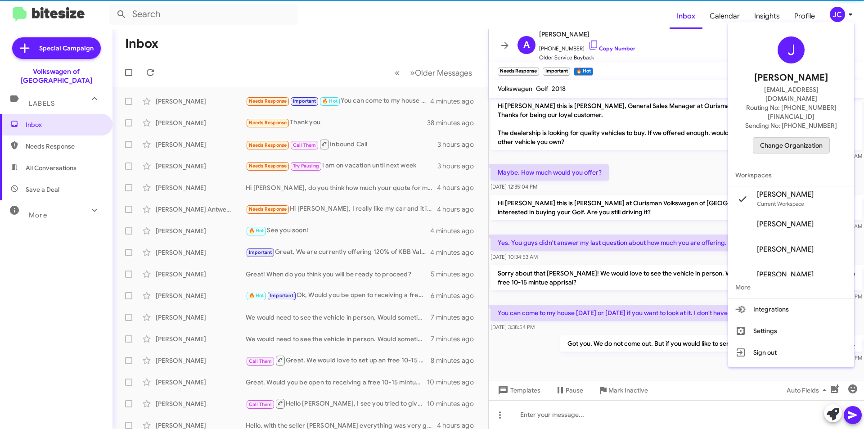
click at [799, 138] on span "Change Organization" at bounding box center [791, 145] width 63 height 15
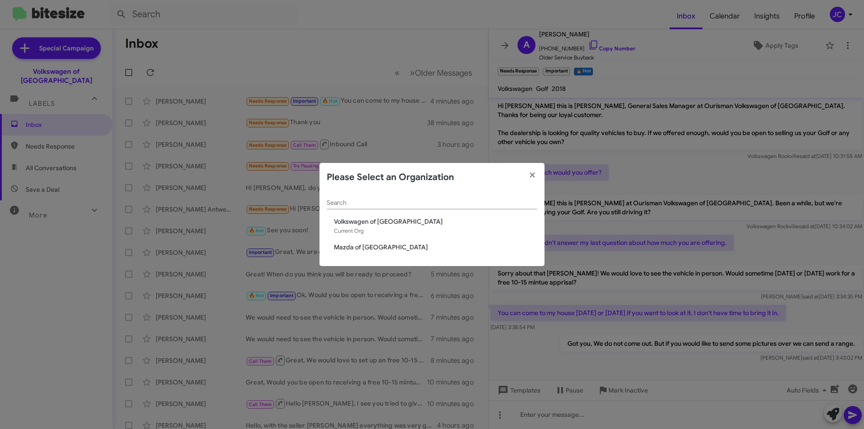
click at [370, 246] on span "Mazda of [GEOGRAPHIC_DATA]" at bounding box center [435, 247] width 203 height 9
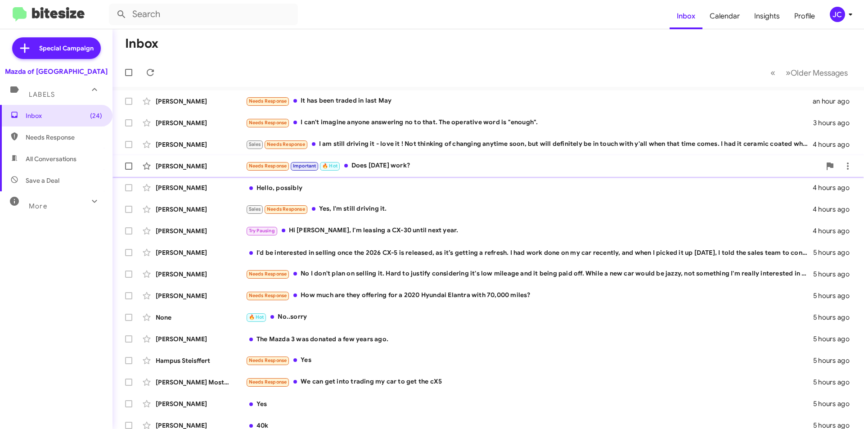
click at [347, 169] on div "Needs Response Important 🔥 Hot Does [DATE] work?" at bounding box center [533, 166] width 575 height 10
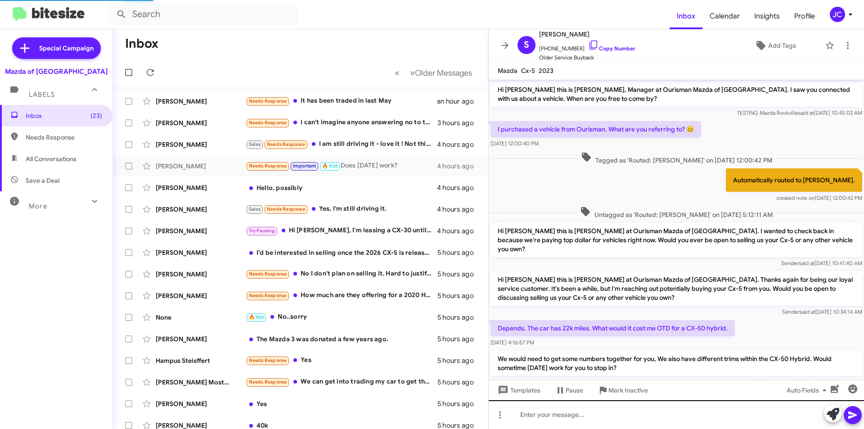
scroll to position [53, 0]
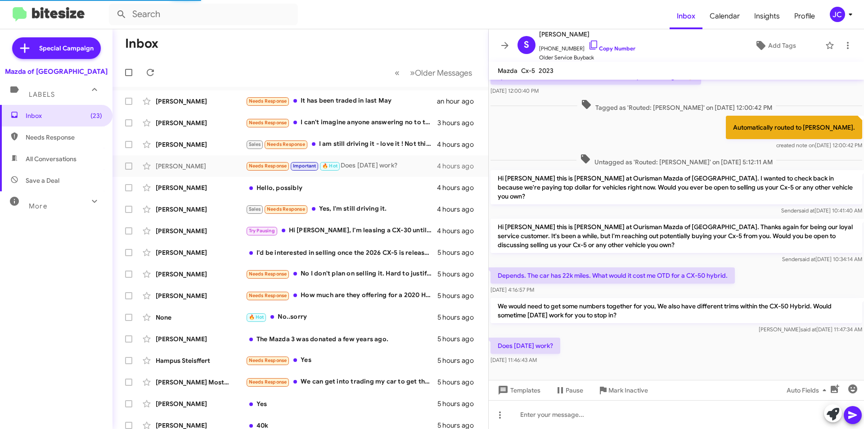
click at [568, 399] on div "Templates Pause Mark Inactive Auto Fields" at bounding box center [676, 390] width 375 height 20
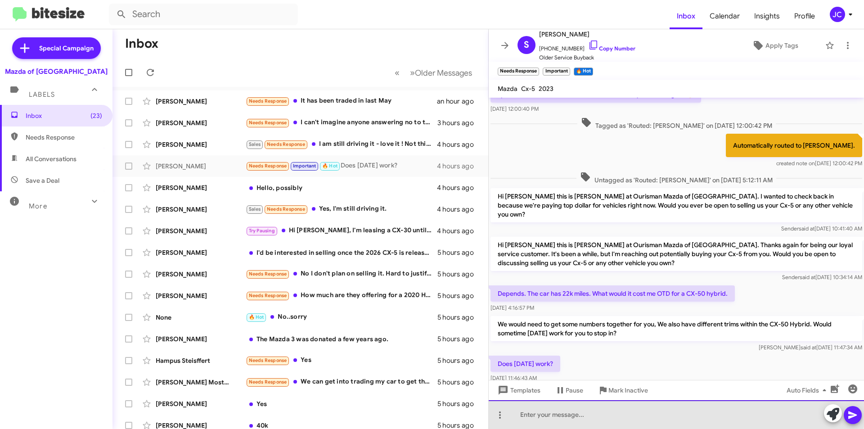
click at [569, 410] on div at bounding box center [676, 414] width 375 height 29
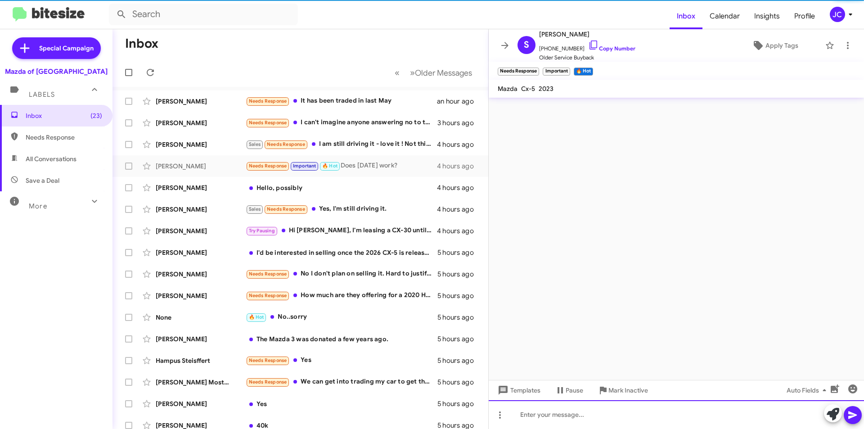
scroll to position [0, 0]
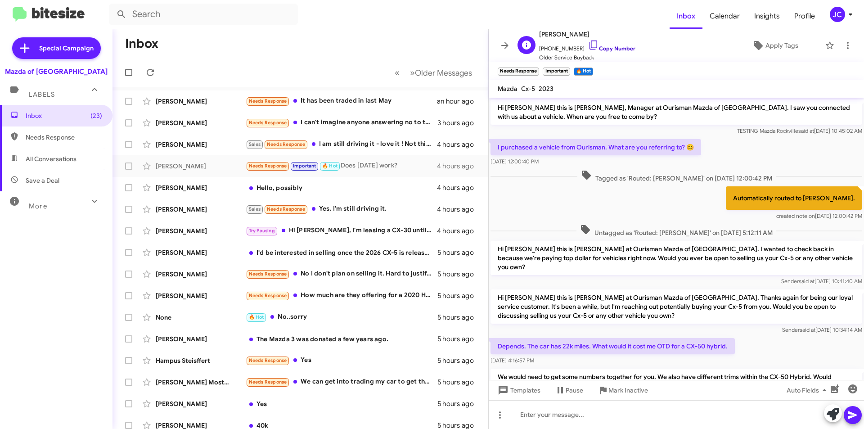
click at [601, 46] on link "Copy Number" at bounding box center [611, 48] width 47 height 7
drag, startPoint x: 601, startPoint y: 47, endPoint x: 607, endPoint y: 48, distance: 5.5
click at [601, 46] on link "Copy Number" at bounding box center [611, 48] width 47 height 7
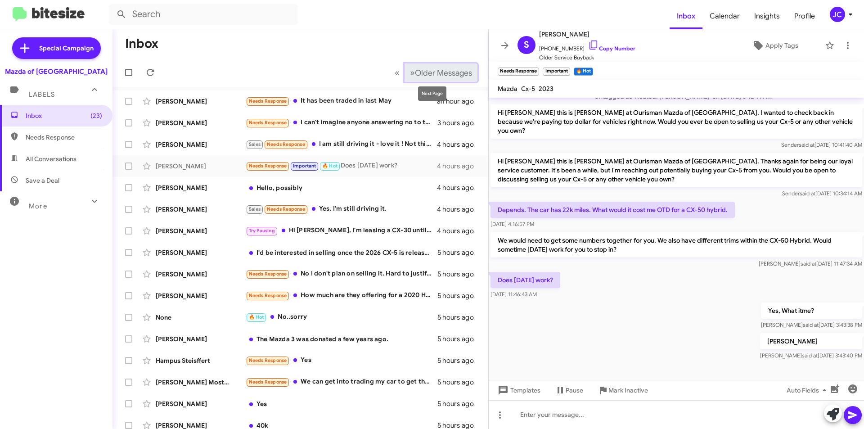
click at [462, 68] on span "Older Messages" at bounding box center [443, 73] width 57 height 10
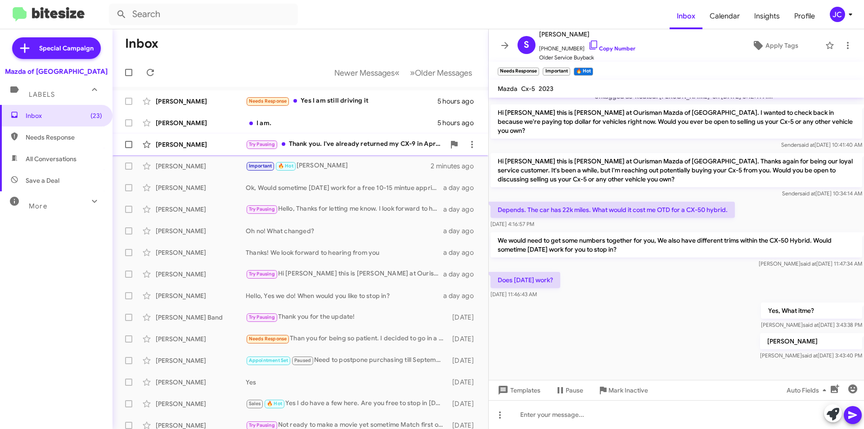
click at [349, 145] on div "Try Pausing Thank you. I've already returned my CX-9 in April to you, Ourisman …" at bounding box center [345, 144] width 199 height 10
click at [312, 120] on div "I am." at bounding box center [345, 122] width 199 height 9
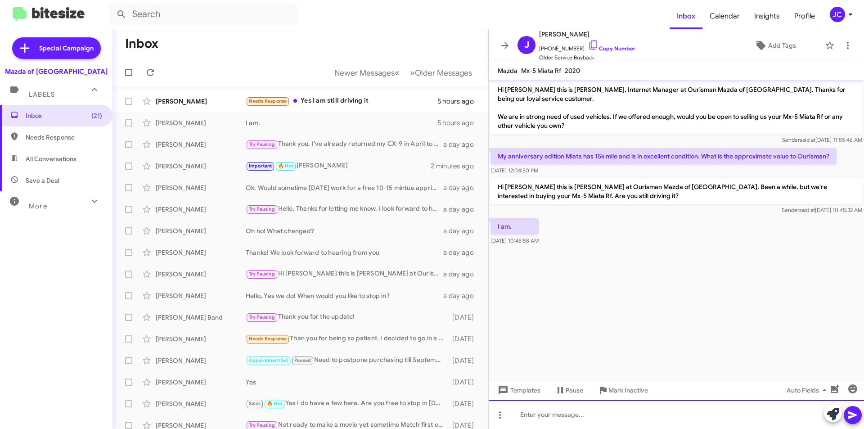
click at [553, 413] on div at bounding box center [676, 414] width 375 height 29
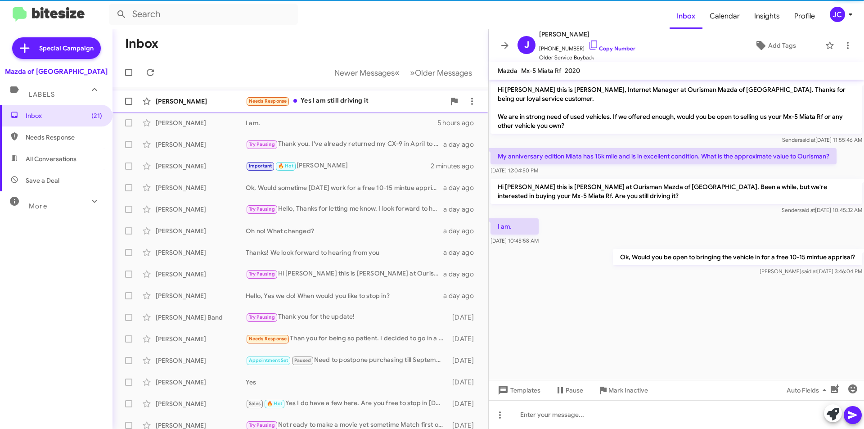
click at [355, 94] on div "[PERSON_NAME] Needs Response Yes I am still driving it 5 hours ago" at bounding box center [300, 101] width 361 height 18
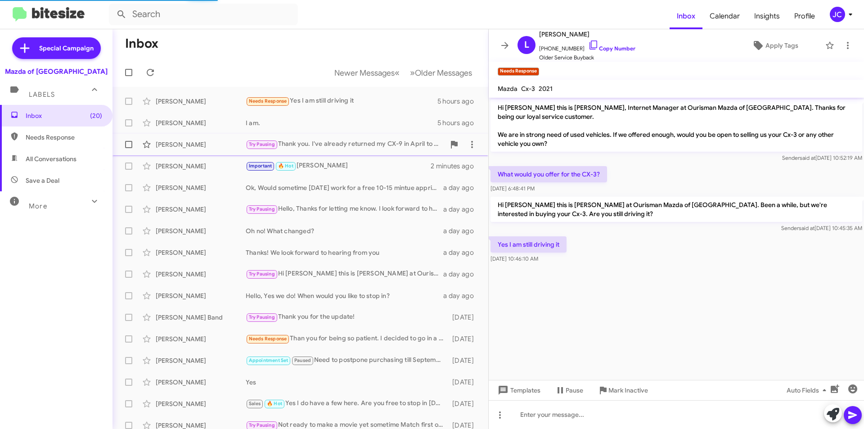
drag, startPoint x: 313, startPoint y: 122, endPoint x: 366, endPoint y: 137, distance: 55.3
click at [313, 121] on div "I am." at bounding box center [342, 122] width 192 height 9
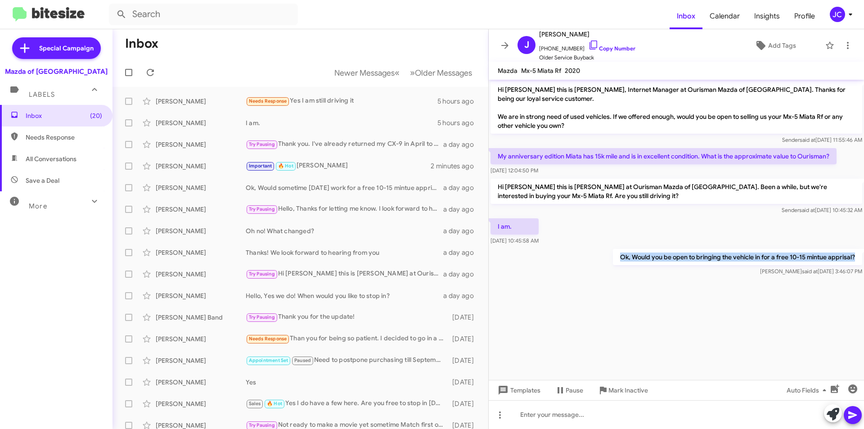
drag, startPoint x: 616, startPoint y: 250, endPoint x: 860, endPoint y: 246, distance: 244.8
click at [860, 249] on p "Ok, Would you be open to bringing the vehicle in for a free 10-15 mintue appris…" at bounding box center [737, 257] width 249 height 16
copy p "Ok, Would you be open to bringing the vehicle in for a free 10-15 mintue appris…"
click at [335, 102] on div "Needs Response Yes I am still driving it" at bounding box center [345, 101] width 199 height 10
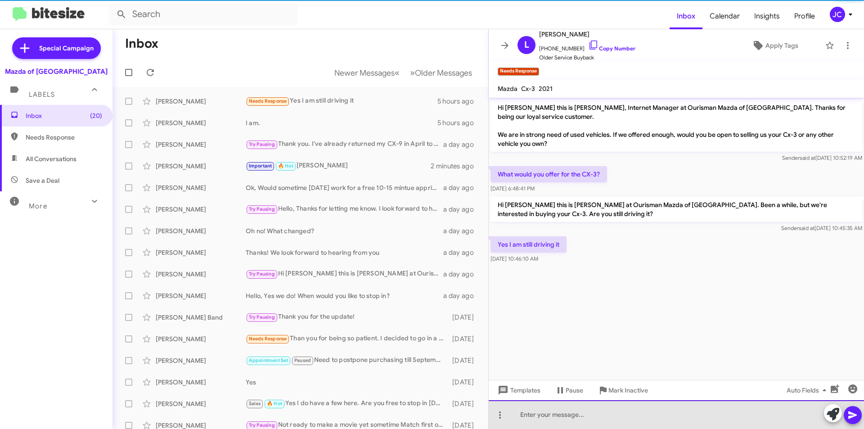
click at [562, 408] on div at bounding box center [676, 414] width 375 height 29
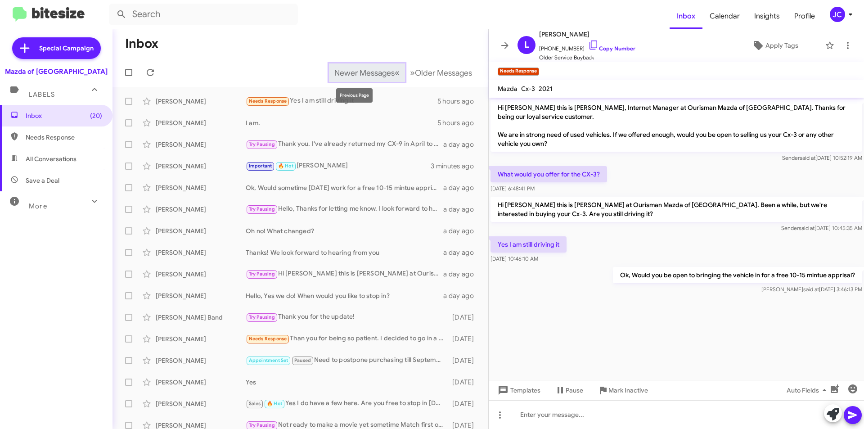
click at [349, 75] on span "Newer Messages" at bounding box center [364, 73] width 60 height 10
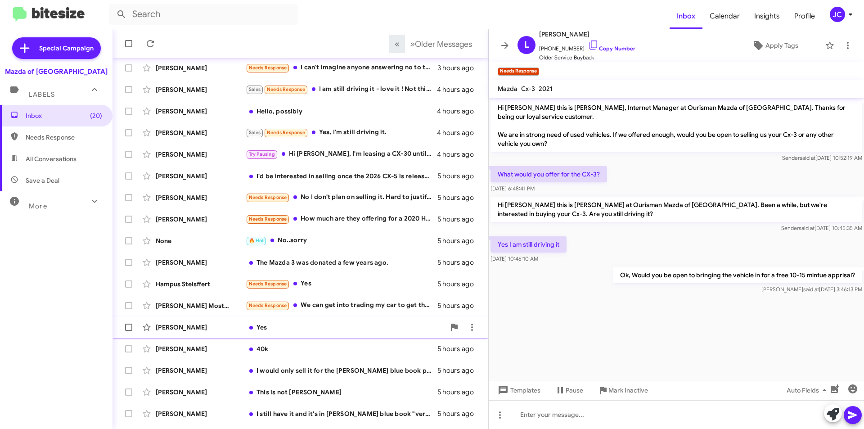
scroll to position [94, 0]
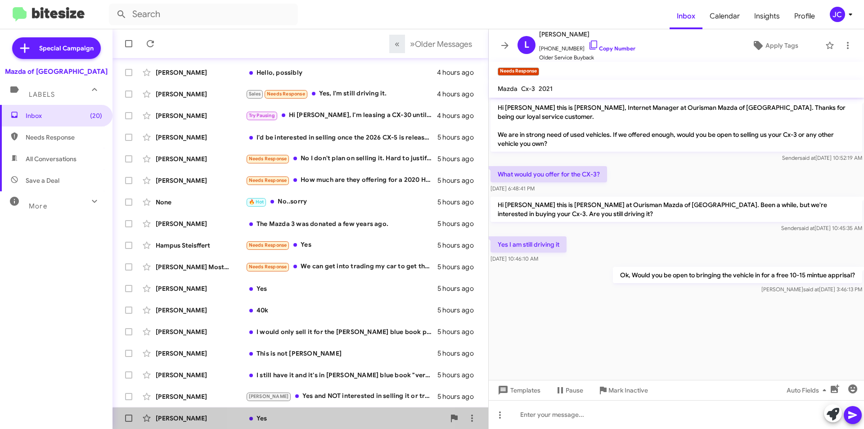
click at [311, 421] on div "Yes" at bounding box center [345, 418] width 199 height 9
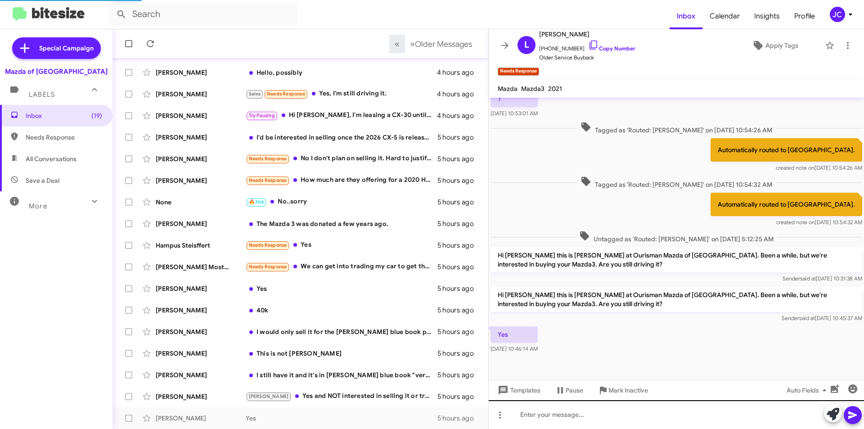
scroll to position [61, 0]
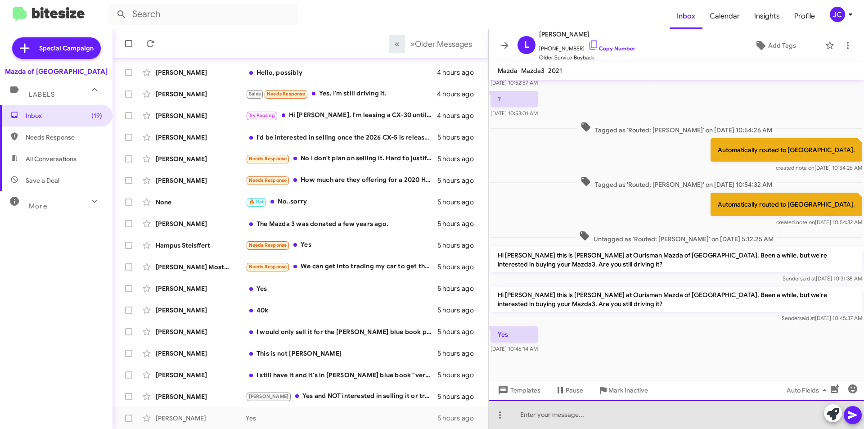
click at [543, 415] on div at bounding box center [676, 414] width 375 height 29
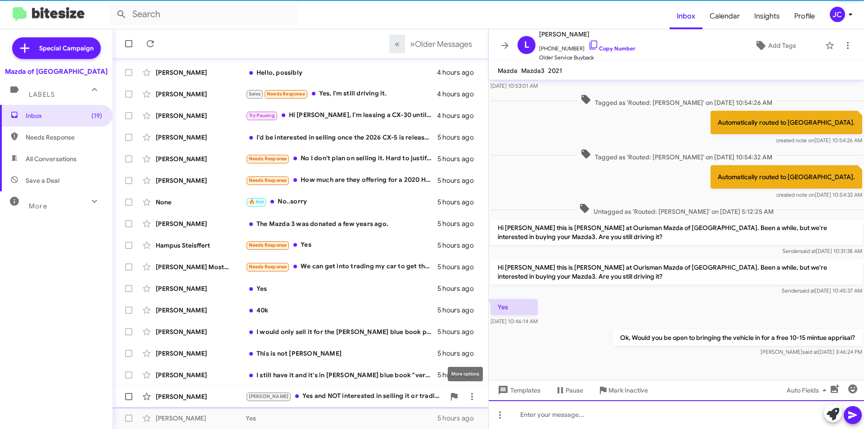
scroll to position [94, 0]
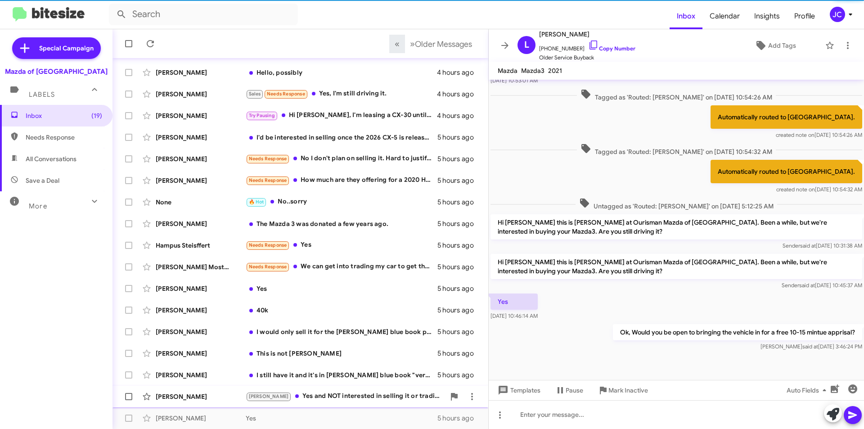
click at [353, 401] on div "[PERSON_NAME] Yes and NOT interested in selling it or trading it in Thanks" at bounding box center [345, 396] width 199 height 10
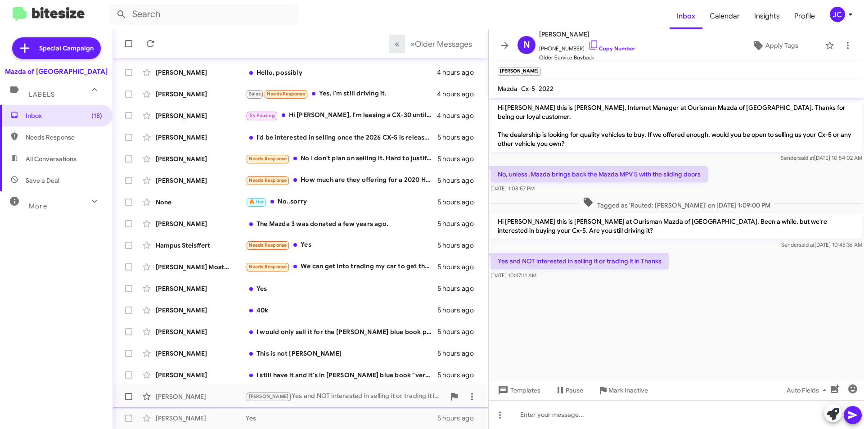
drag, startPoint x: 619, startPoint y: 396, endPoint x: 615, endPoint y: 392, distance: 5.8
click at [620, 396] on span "Mark Inactive" at bounding box center [628, 390] width 40 height 16
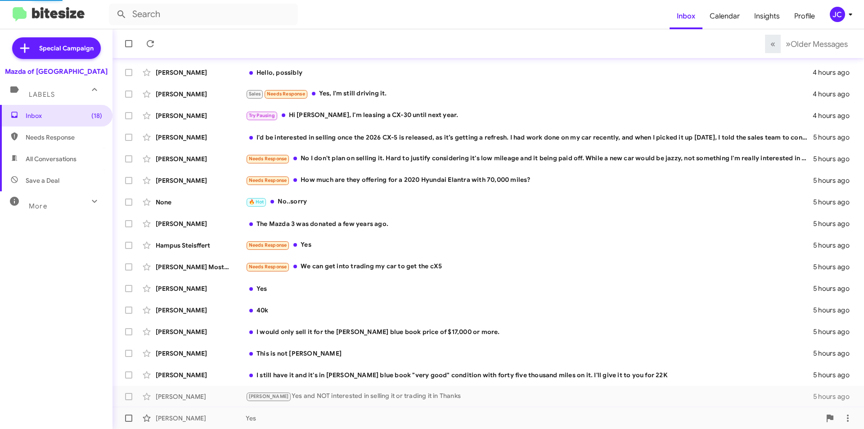
scroll to position [72, 0]
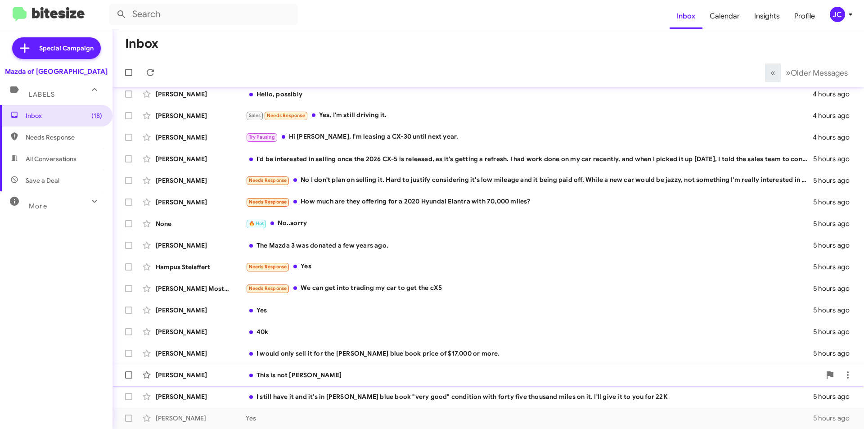
click at [276, 374] on div "This is not [PERSON_NAME]" at bounding box center [533, 374] width 575 height 9
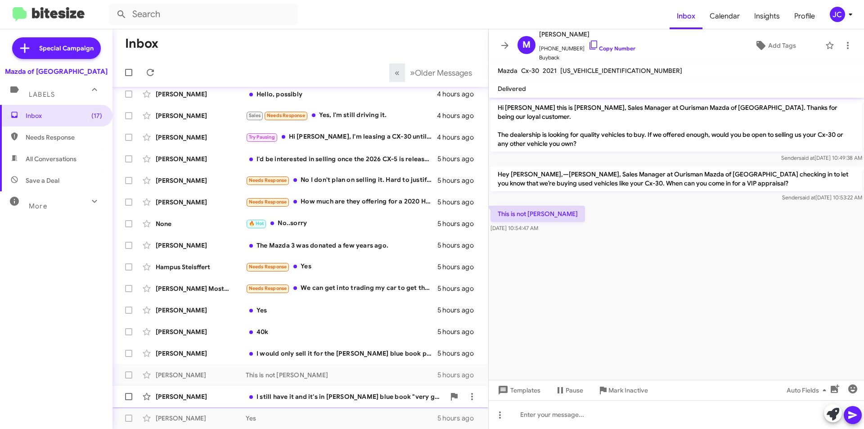
click at [599, 387] on icon at bounding box center [603, 390] width 11 height 11
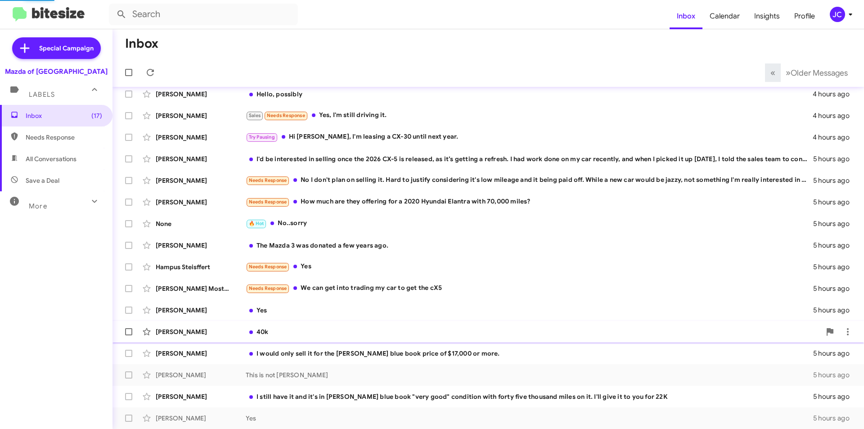
scroll to position [50, 0]
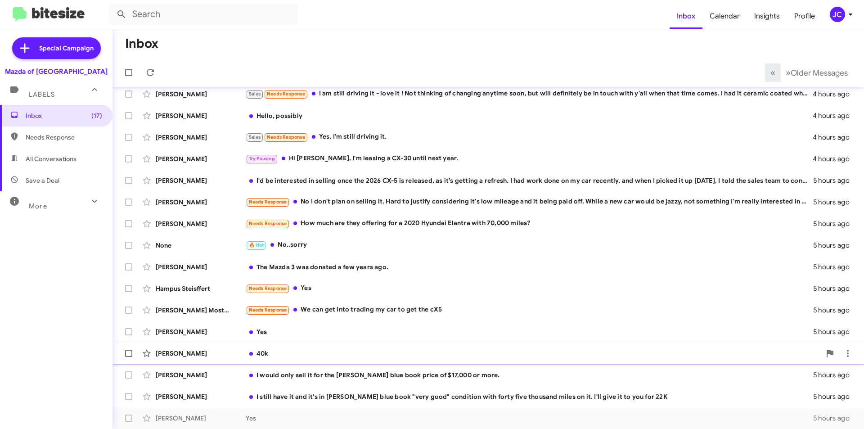
click at [270, 351] on div "40k" at bounding box center [533, 353] width 575 height 9
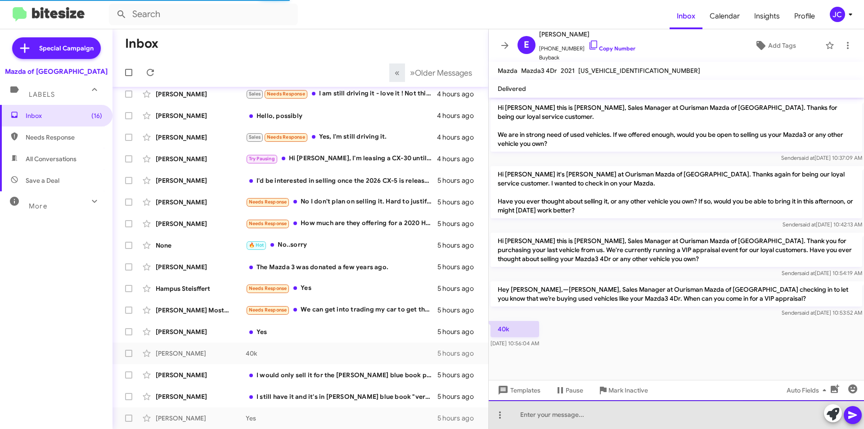
click at [575, 418] on div at bounding box center [676, 414] width 375 height 29
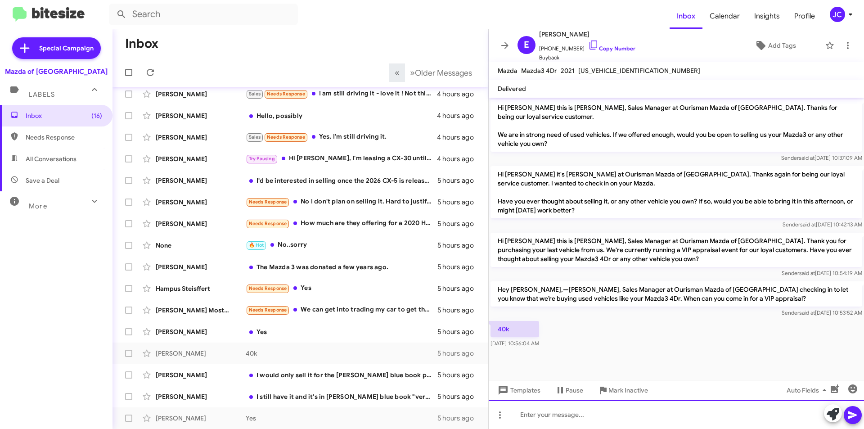
paste div
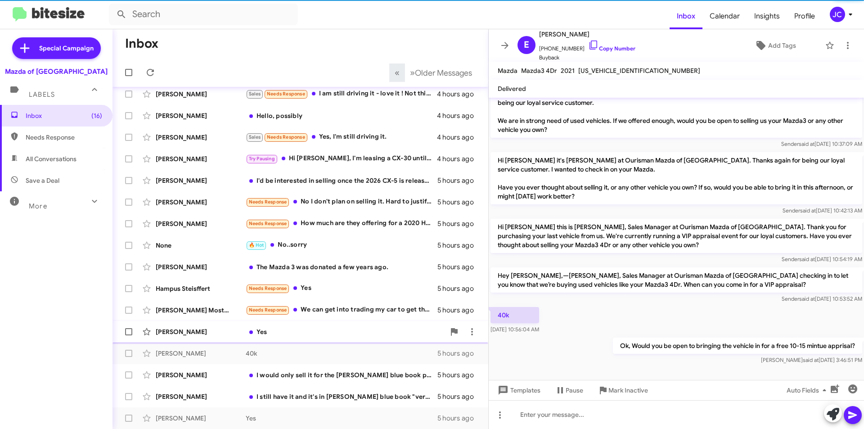
click at [309, 335] on div "Yes" at bounding box center [345, 331] width 199 height 9
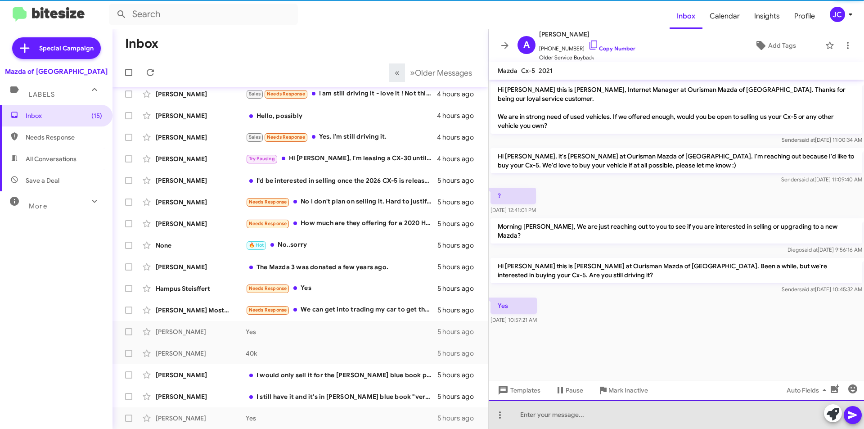
click at [529, 413] on div at bounding box center [676, 414] width 375 height 29
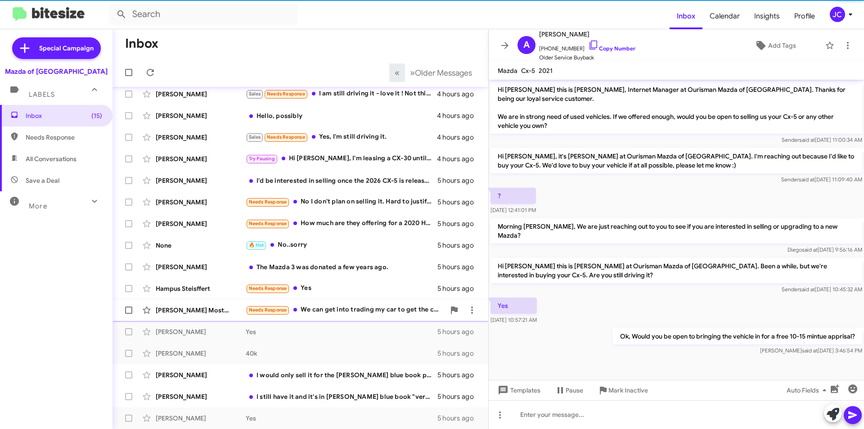
click at [375, 304] on div "[PERSON_NAME] Mostacilla [PERSON_NAME] Needs Response We can get into trading m…" at bounding box center [300, 310] width 361 height 18
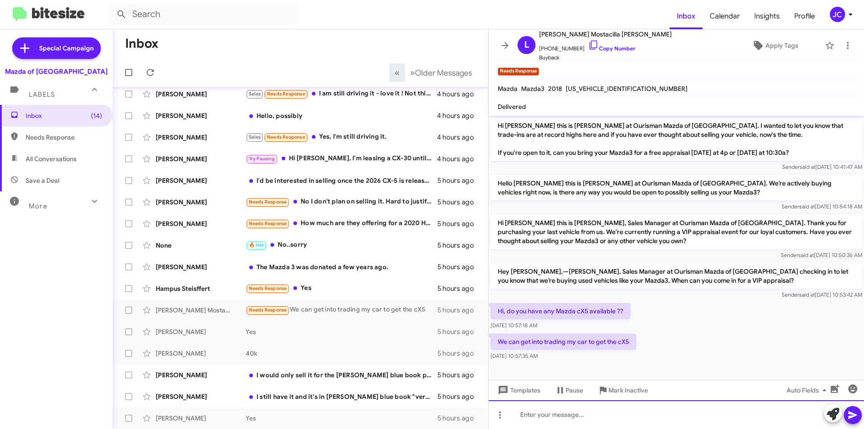
click at [533, 422] on div at bounding box center [676, 414] width 375 height 29
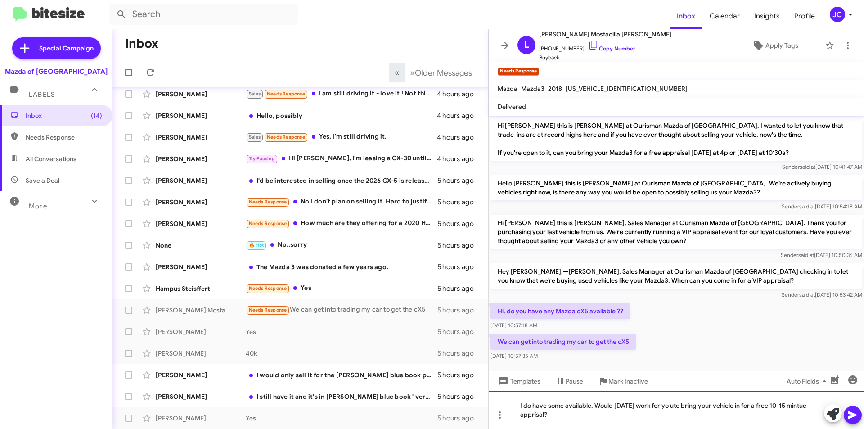
click at [662, 411] on div "I do have some available. Would [DATE] work for yo uto bring your vehicle in fo…" at bounding box center [676, 410] width 375 height 38
click at [672, 400] on div "I do have some available. Would [DATE] work for yo uto bring your vehicle in fo…" at bounding box center [676, 410] width 375 height 38
click at [669, 403] on div "I do have some available. Would [DATE] work for yo uto bring your vehicle in fo…" at bounding box center [676, 410] width 375 height 38
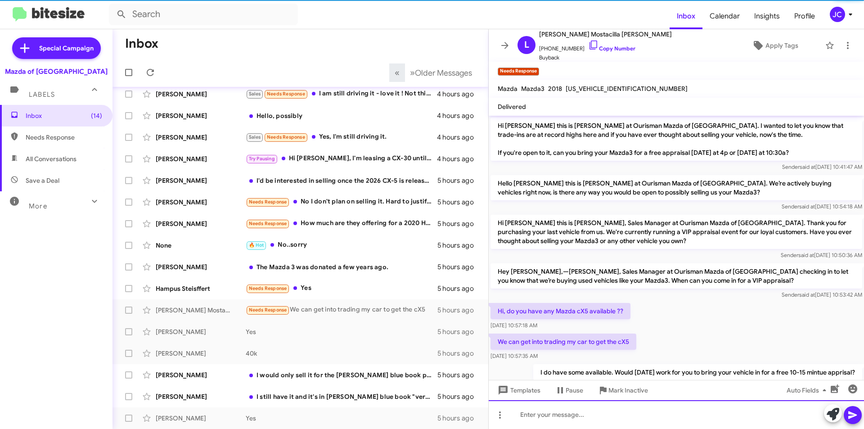
scroll to position [29, 0]
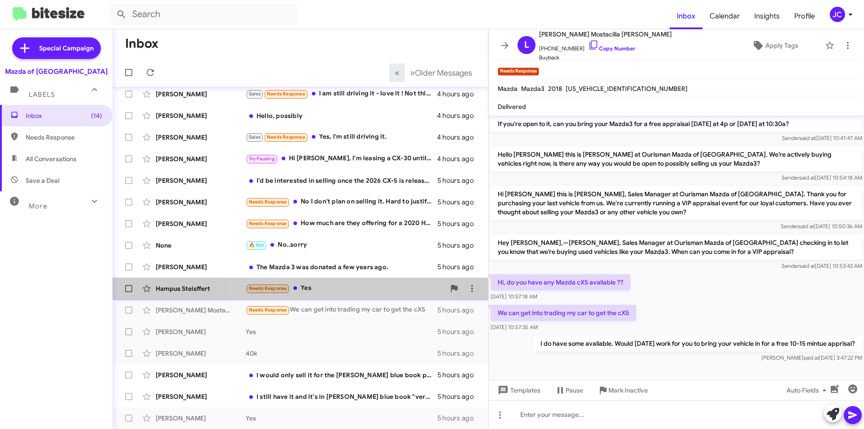
click at [339, 284] on div "Needs Response Yes" at bounding box center [345, 288] width 199 height 10
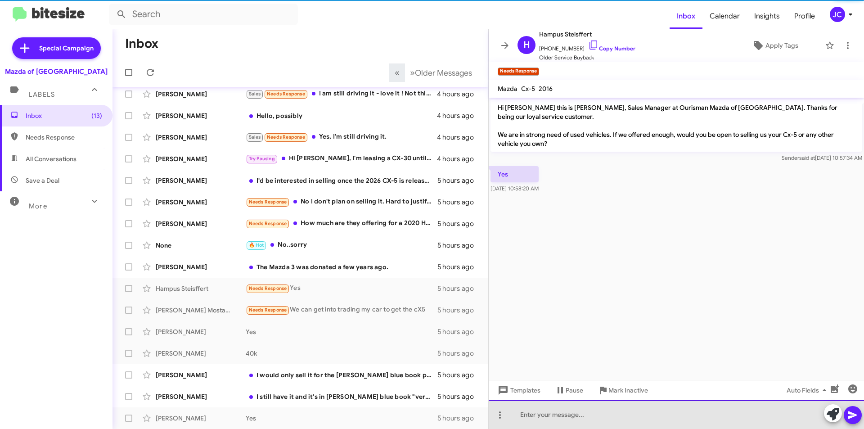
click at [602, 415] on div at bounding box center [676, 414] width 375 height 29
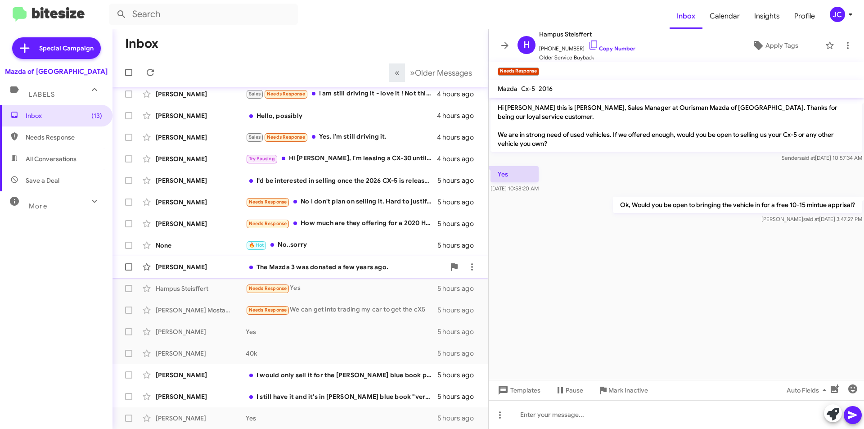
click at [332, 266] on div "The Mazda 3 was donated a few years ago." at bounding box center [345, 266] width 199 height 9
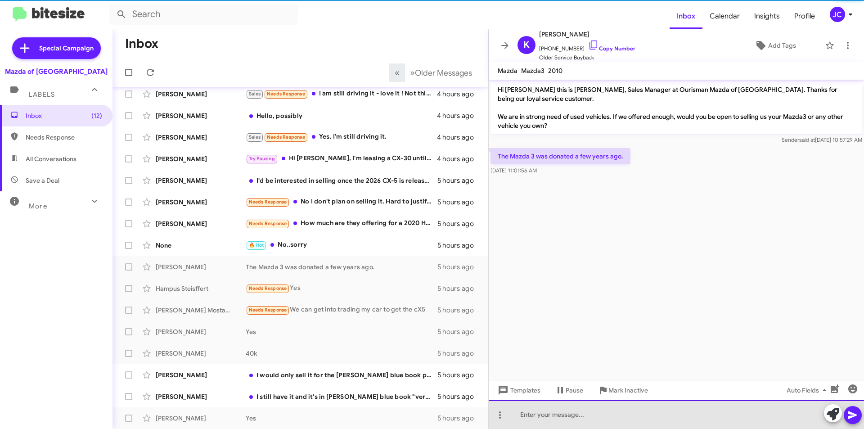
click at [571, 418] on div at bounding box center [676, 414] width 375 height 29
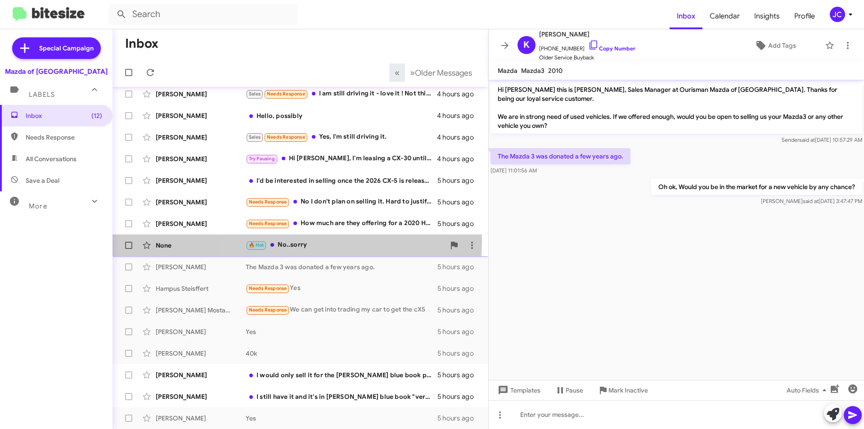
click at [294, 241] on div "🔥 Hot No..sorry" at bounding box center [345, 245] width 199 height 10
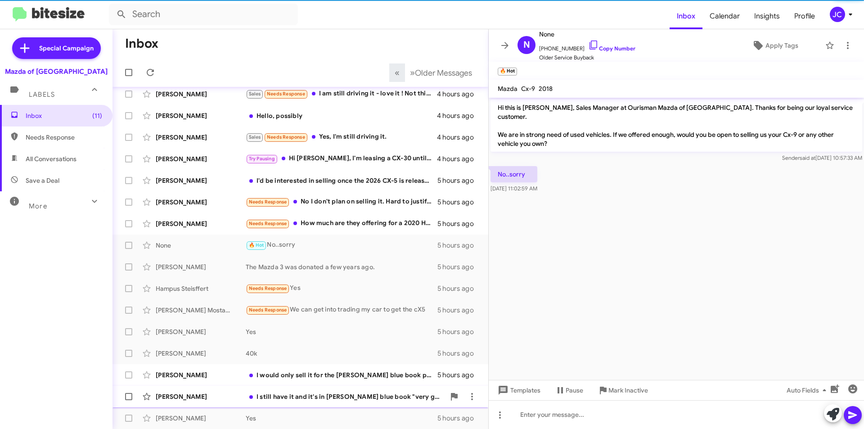
click at [629, 388] on span "Mark Inactive" at bounding box center [628, 390] width 40 height 16
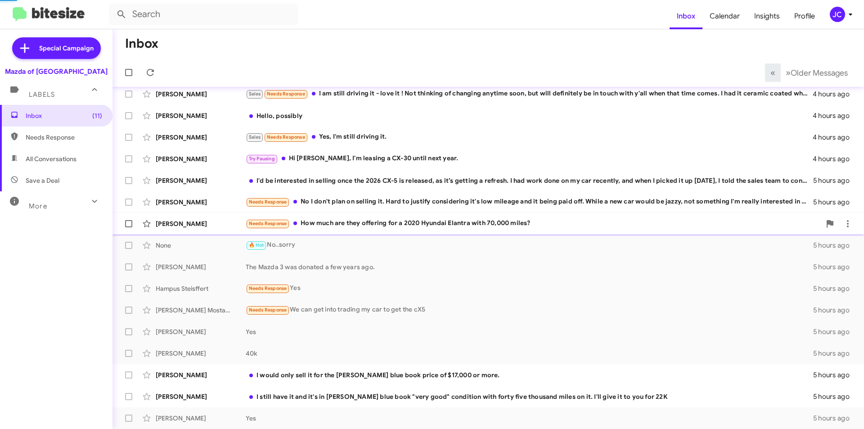
scroll to position [29, 0]
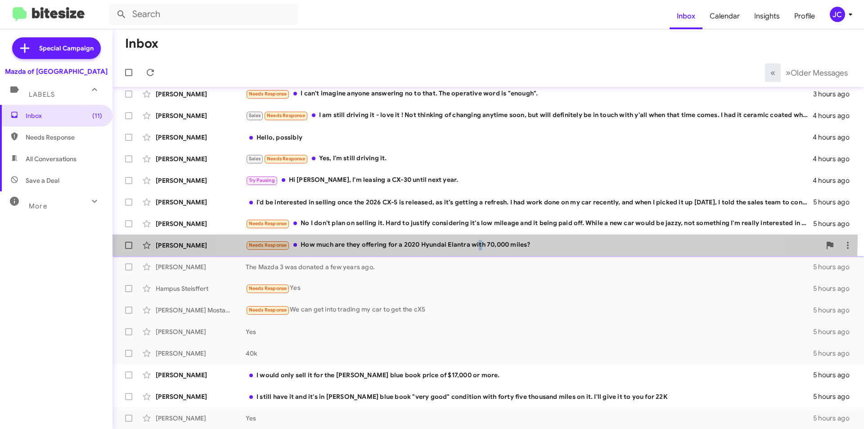
click at [481, 236] on span "[PERSON_NAME] Needs Response How much are they offering for a 2020 Hyundai Elan…" at bounding box center [489, 245] width 752 height 22
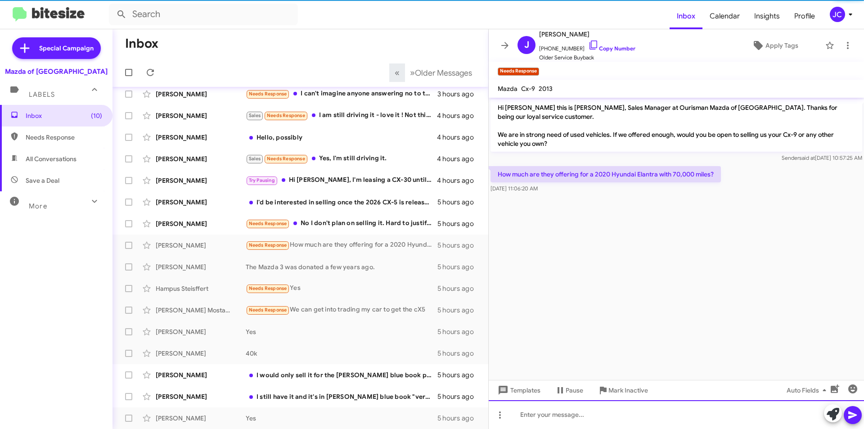
click at [584, 417] on div at bounding box center [676, 414] width 375 height 29
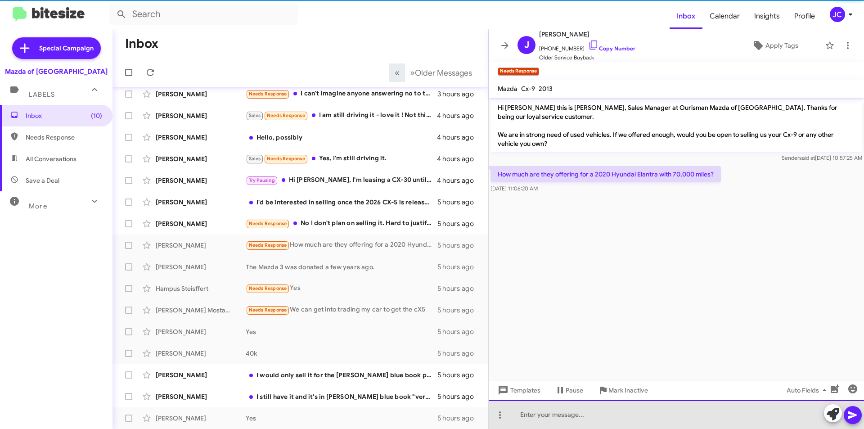
paste div
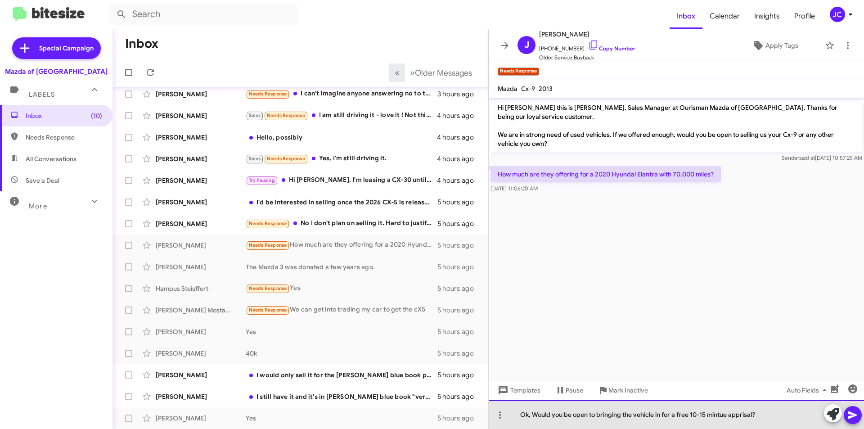
click at [529, 419] on div "Ok, Would you be open to bringing the vehicle in for a free 10-15 mintue appris…" at bounding box center [676, 414] width 375 height 29
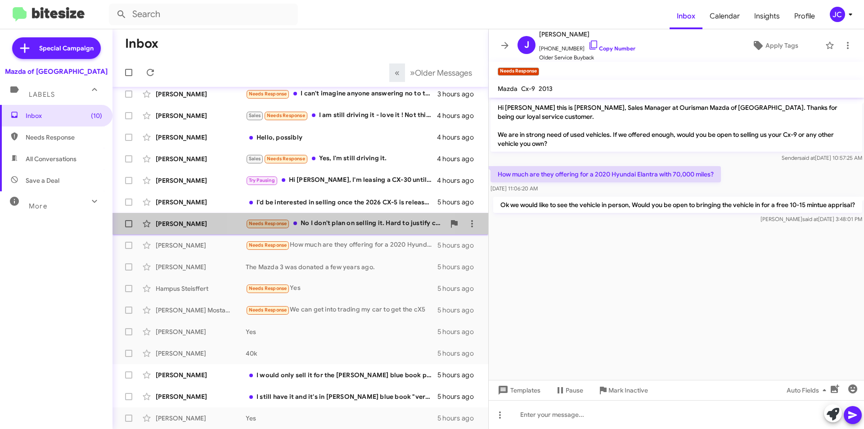
click at [340, 224] on div "Needs Response No I don't plan on selling it. Hard to justify considering it's …" at bounding box center [345, 223] width 199 height 10
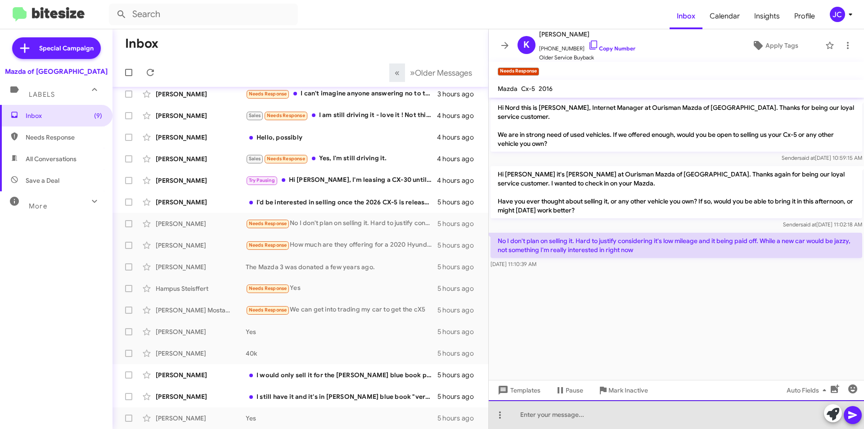
click at [573, 420] on div at bounding box center [676, 414] width 375 height 29
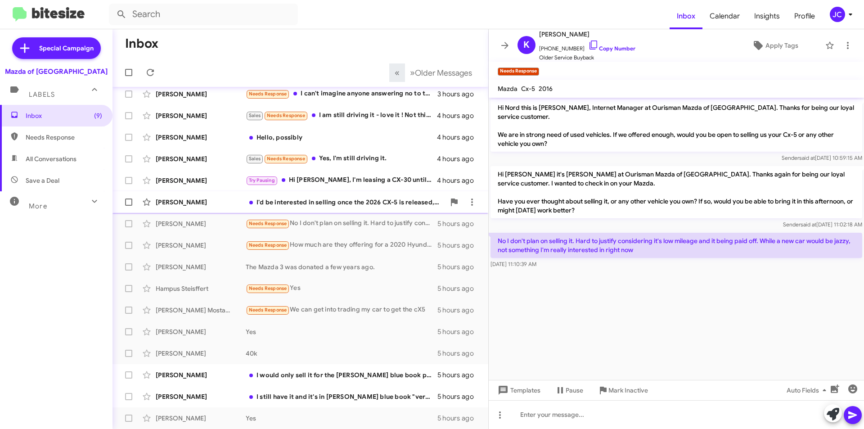
click at [276, 195] on div "[PERSON_NAME] I'd be interested in selling once the 2026 CX-5 is released, as i…" at bounding box center [300, 202] width 361 height 18
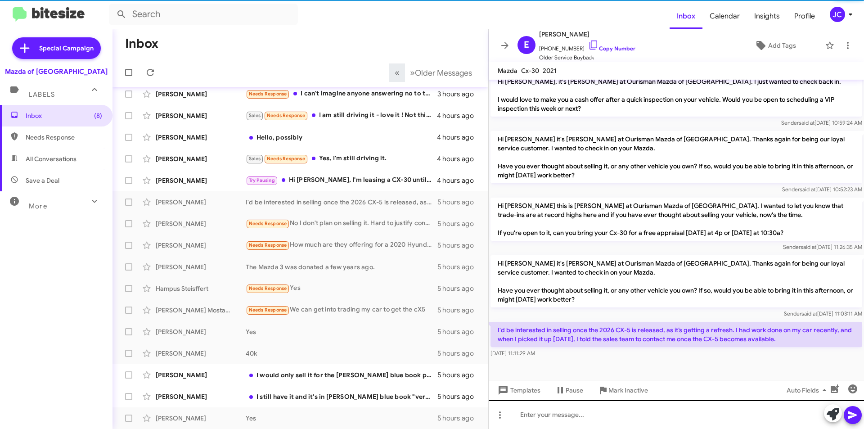
scroll to position [180, 0]
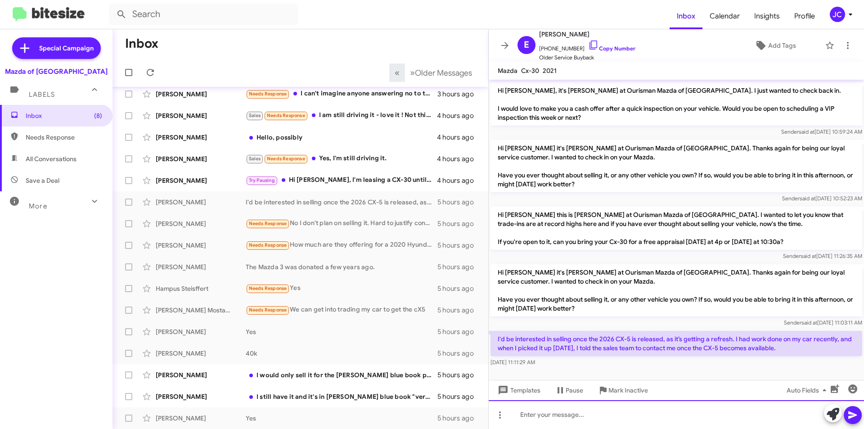
click at [611, 427] on div at bounding box center [676, 414] width 375 height 29
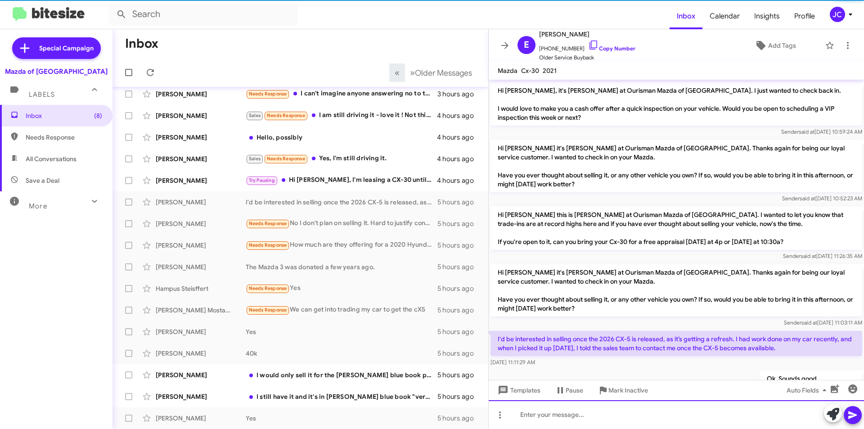
scroll to position [0, 0]
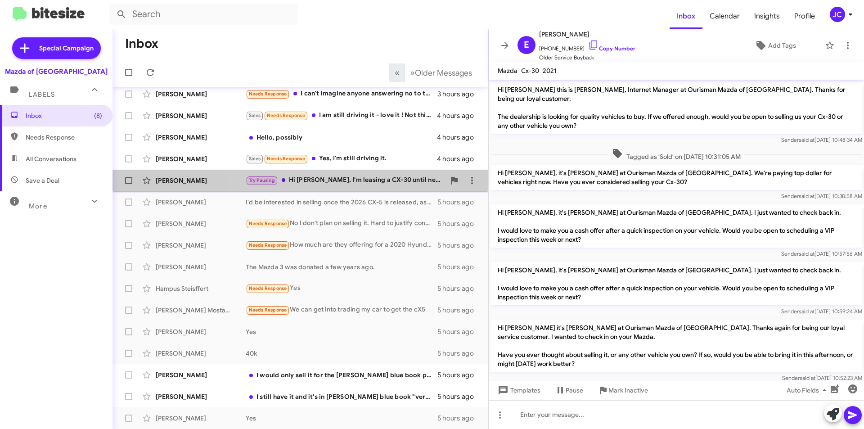
click at [314, 187] on div "[PERSON_NAME] Try Pausing Hi [PERSON_NAME], I'm leasing a CX-30 until next year…" at bounding box center [300, 180] width 361 height 18
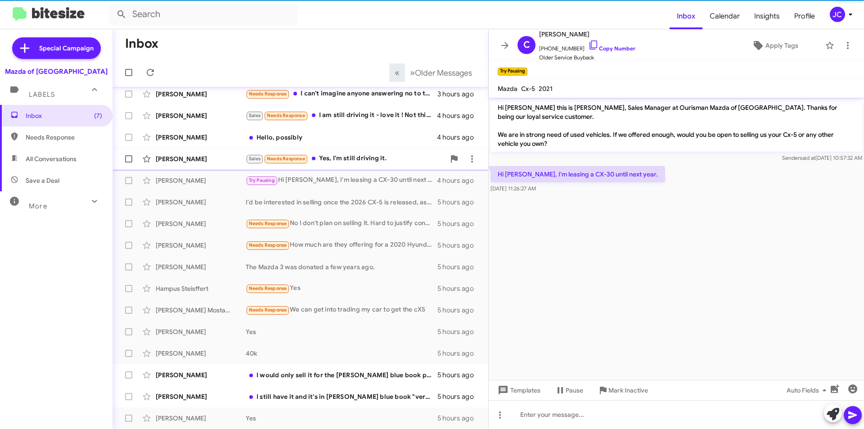
click at [352, 162] on div "Sales Needs Response Yes, I'm still driving it." at bounding box center [345, 158] width 199 height 10
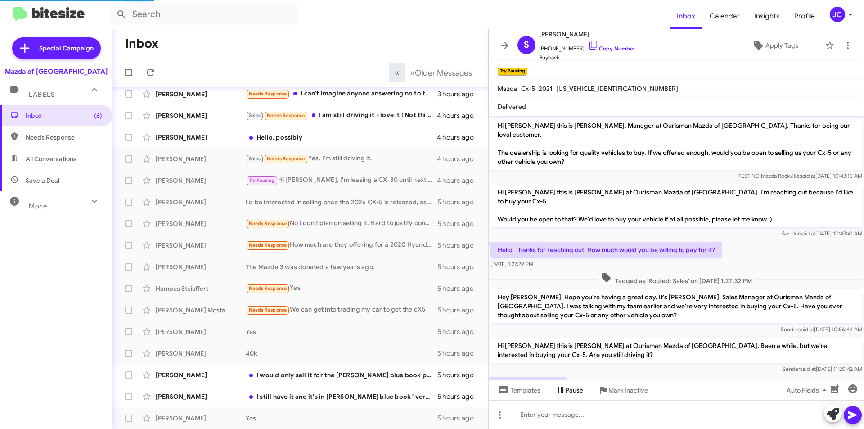
scroll to position [6, 0]
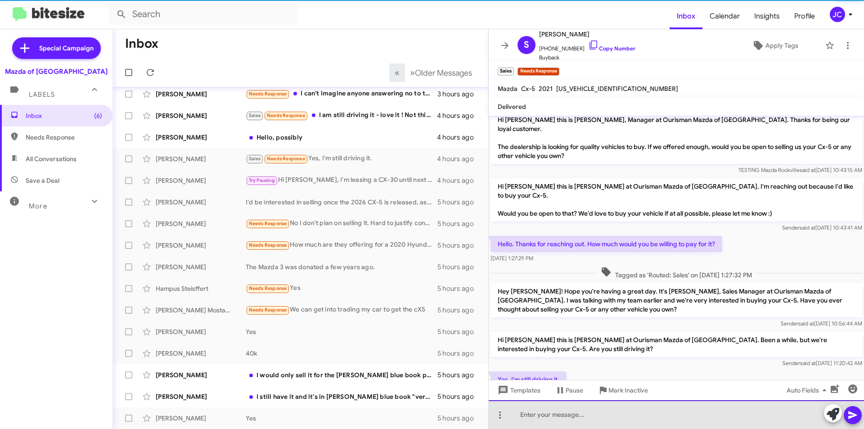
click at [551, 425] on div at bounding box center [676, 414] width 375 height 29
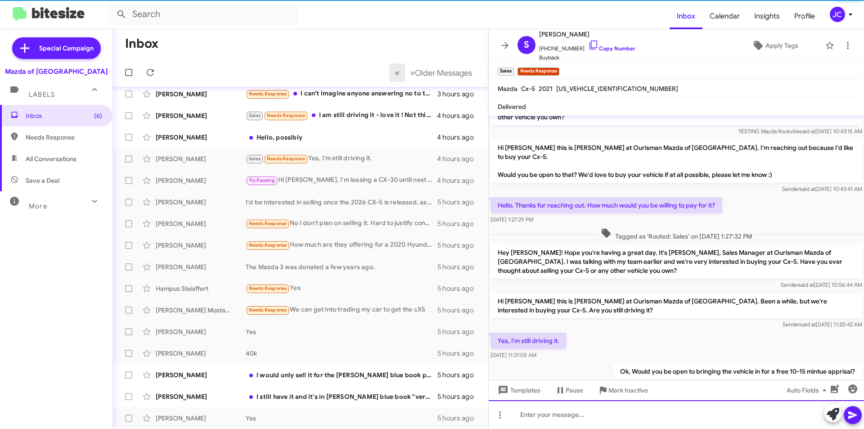
scroll to position [57, 0]
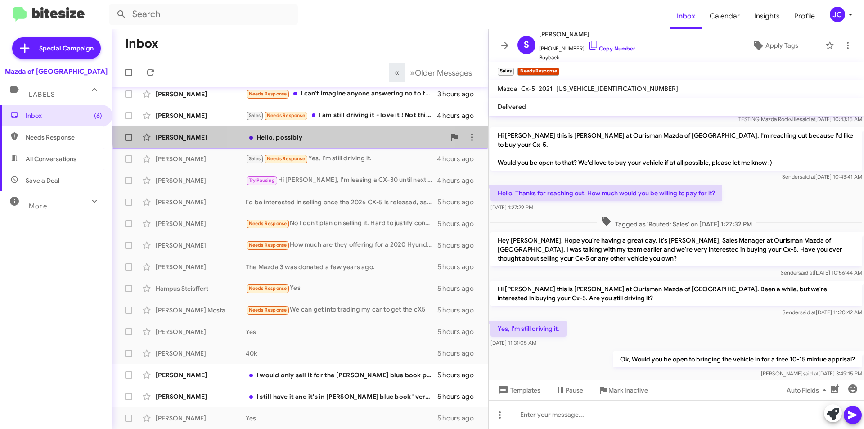
click at [341, 131] on div "[PERSON_NAME] Hello, possibly 4 hours ago" at bounding box center [300, 137] width 361 height 18
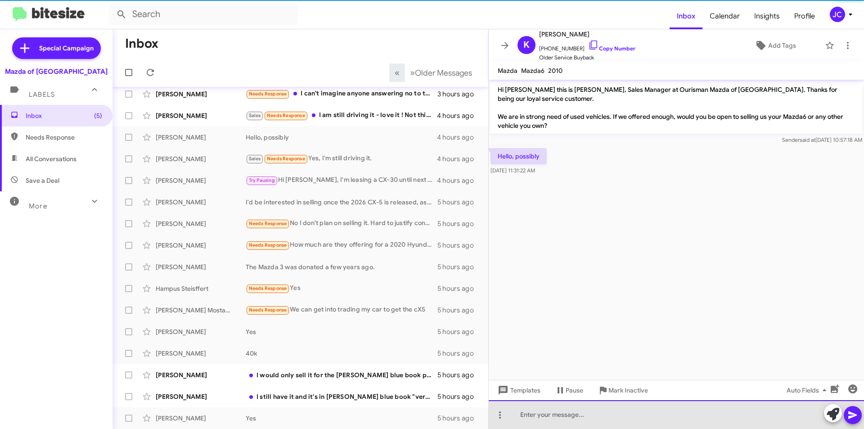
click at [553, 414] on div at bounding box center [676, 414] width 375 height 29
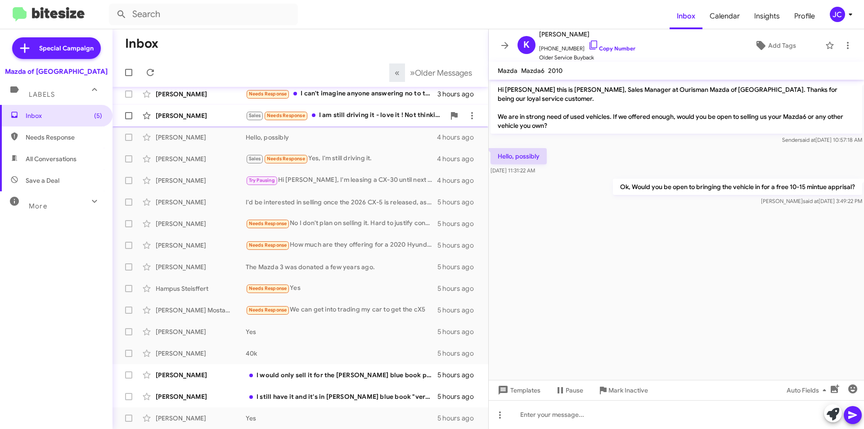
click at [342, 116] on div "Sales Needs Response I am still driving it - love it ! Not thinking of changing…" at bounding box center [345, 115] width 199 height 10
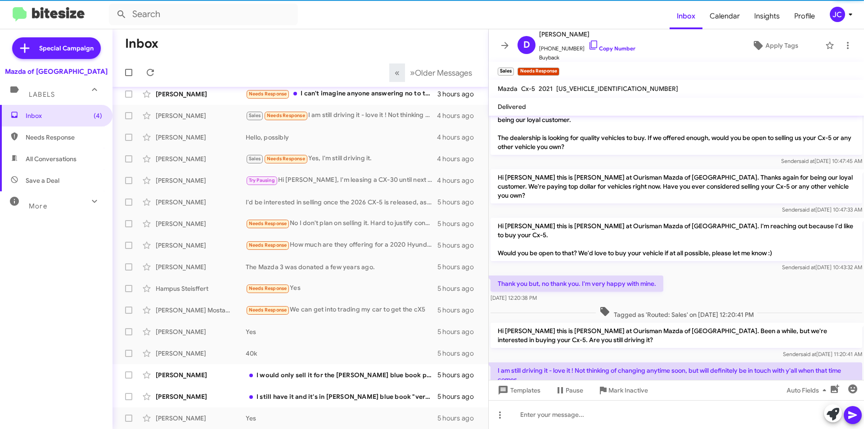
scroll to position [33, 0]
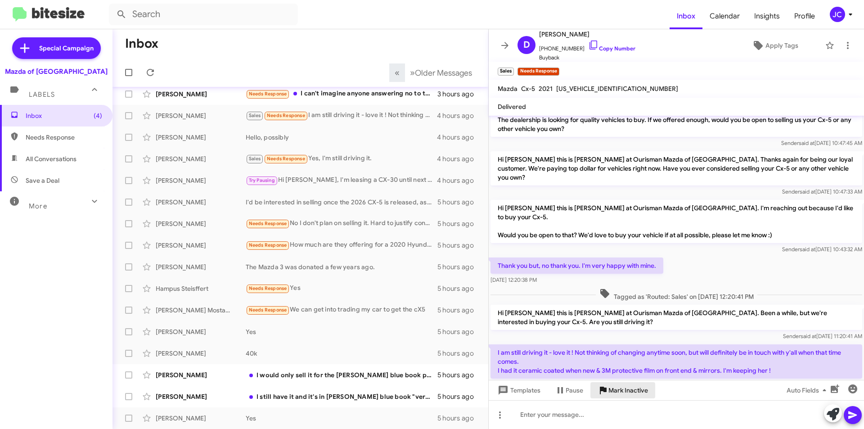
click at [627, 385] on span "Mark Inactive" at bounding box center [628, 390] width 40 height 16
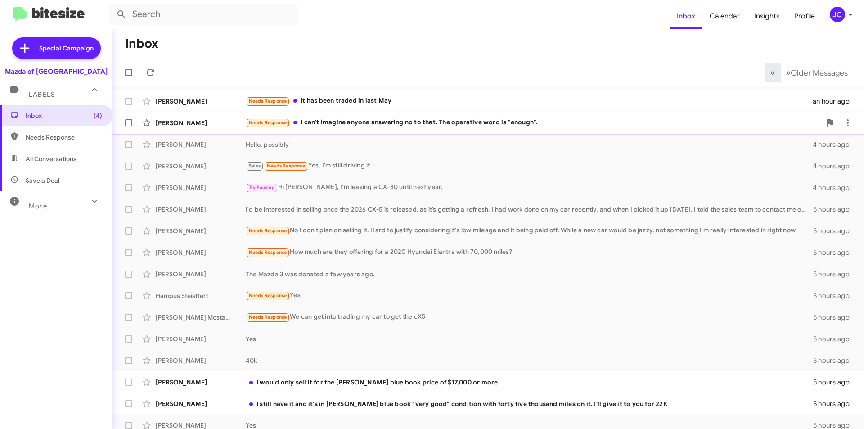
click at [317, 117] on div "[PERSON_NAME] Needs Response I can't imagine anyone answering no to that. The o…" at bounding box center [488, 123] width 737 height 18
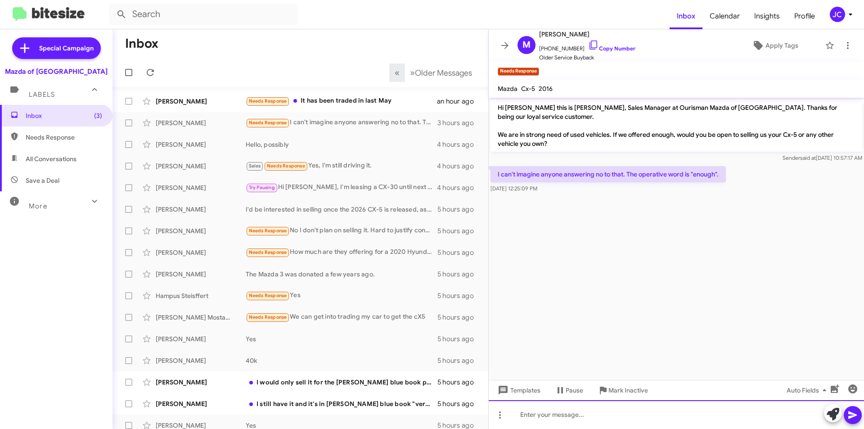
click at [540, 417] on div at bounding box center [676, 414] width 375 height 29
paste div
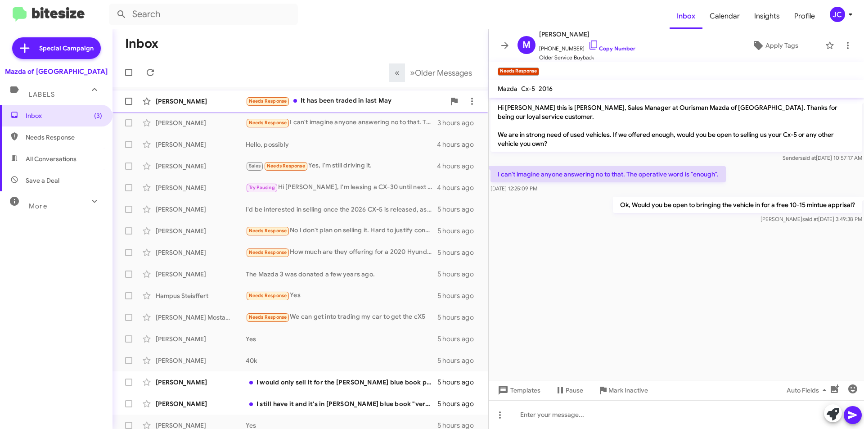
click at [369, 97] on div "Needs Response It has been traded in last May" at bounding box center [345, 101] width 199 height 10
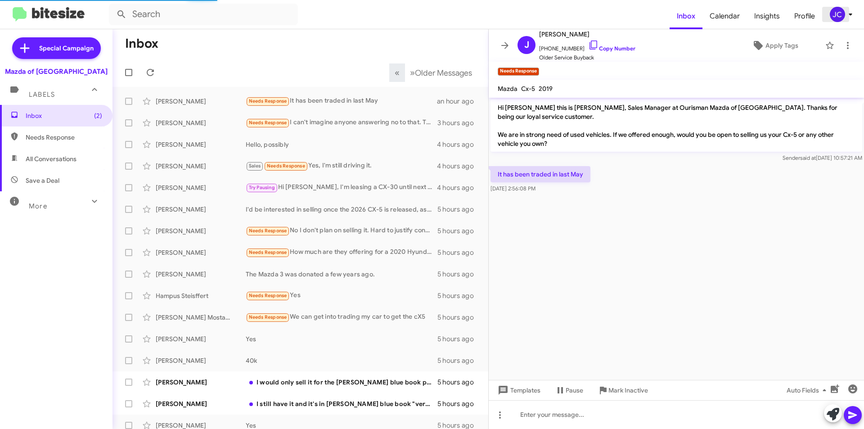
click at [850, 16] on icon at bounding box center [850, 14] width 11 height 11
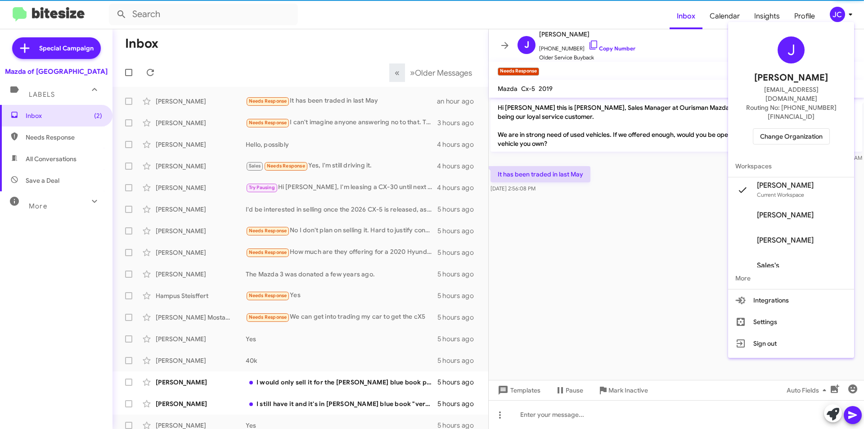
click at [816, 129] on span "Change Organization" at bounding box center [791, 136] width 63 height 15
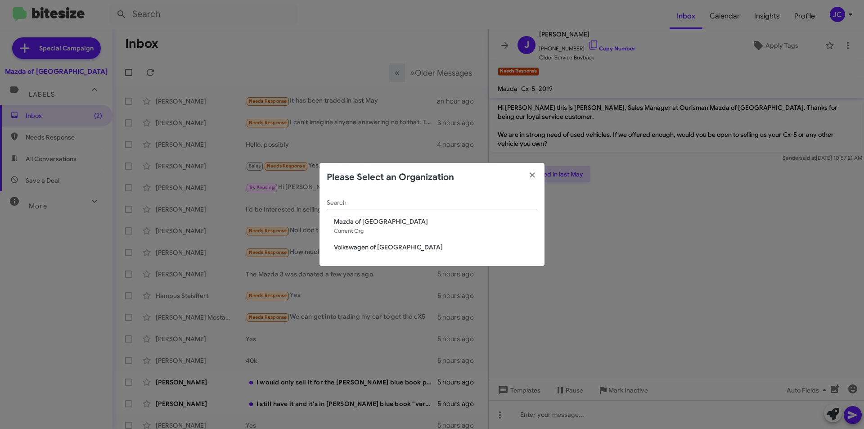
drag, startPoint x: 382, startPoint y: 246, endPoint x: 365, endPoint y: 247, distance: 17.1
click at [383, 246] on span "Volkswagen of [GEOGRAPHIC_DATA]" at bounding box center [435, 247] width 203 height 9
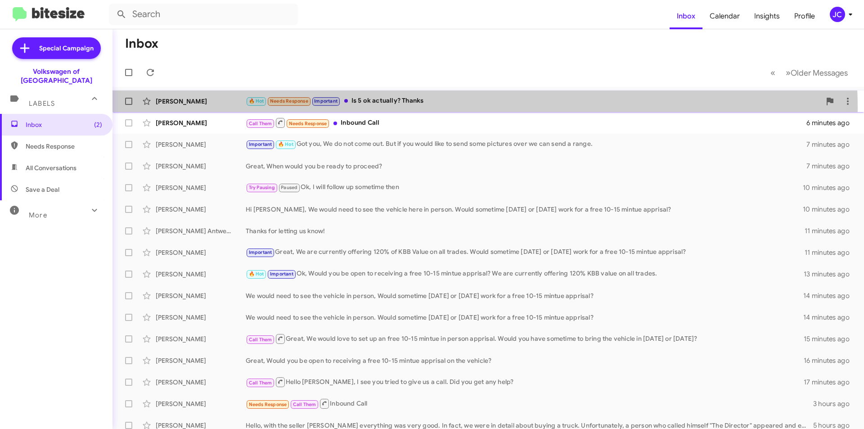
click at [451, 108] on div "Kelly Paton 🔥 Hot Needs Response Important Is 5 ok actually? Thanks 2 minutes a…" at bounding box center [488, 101] width 737 height 18
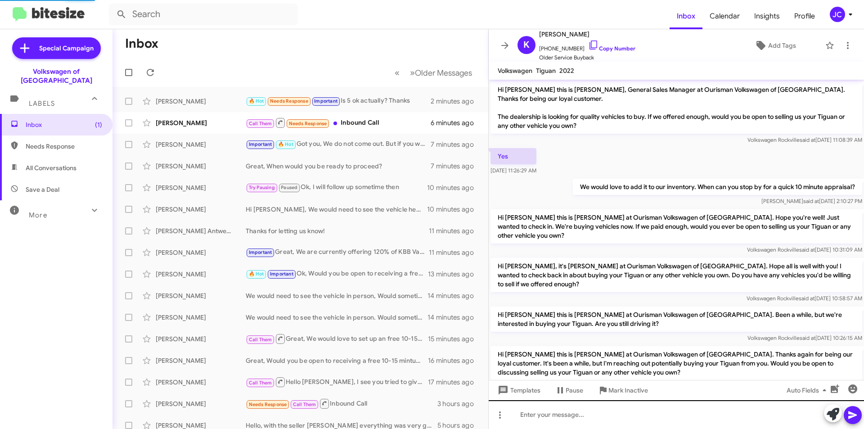
scroll to position [202, 0]
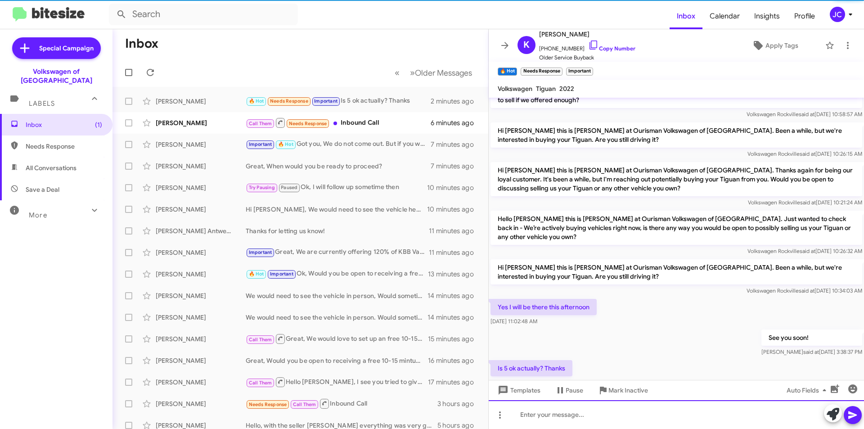
click at [576, 408] on div at bounding box center [676, 414] width 375 height 29
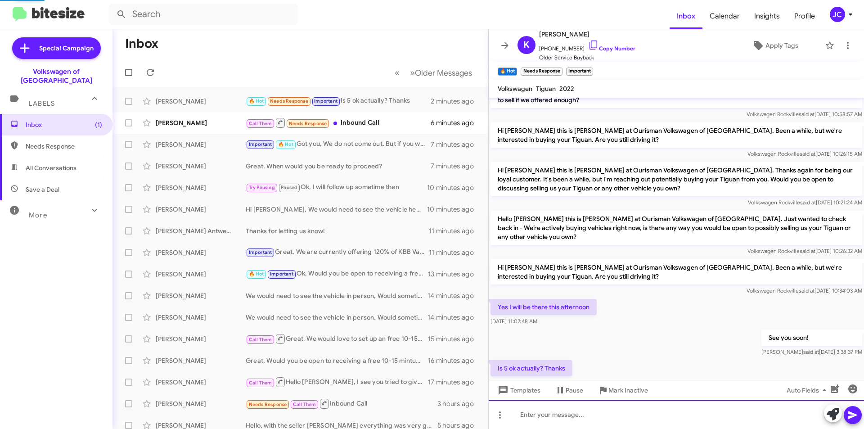
scroll to position [0, 0]
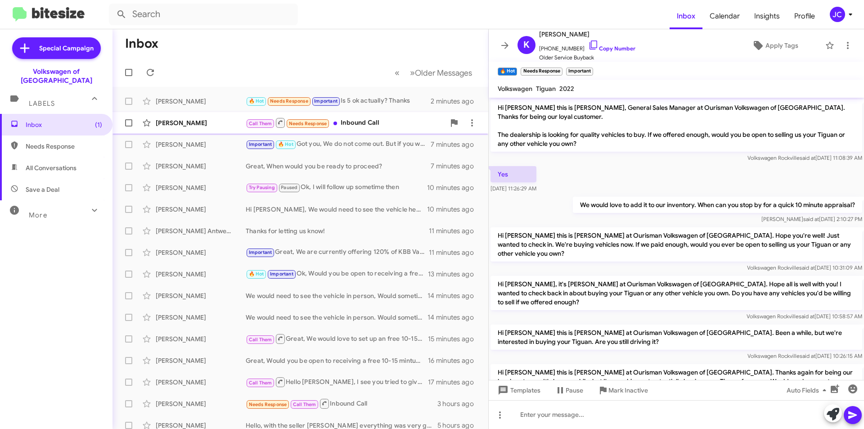
click at [366, 129] on div "Damika Chin Call Them Needs Response Inbound Call 6 minutes ago" at bounding box center [300, 123] width 361 height 18
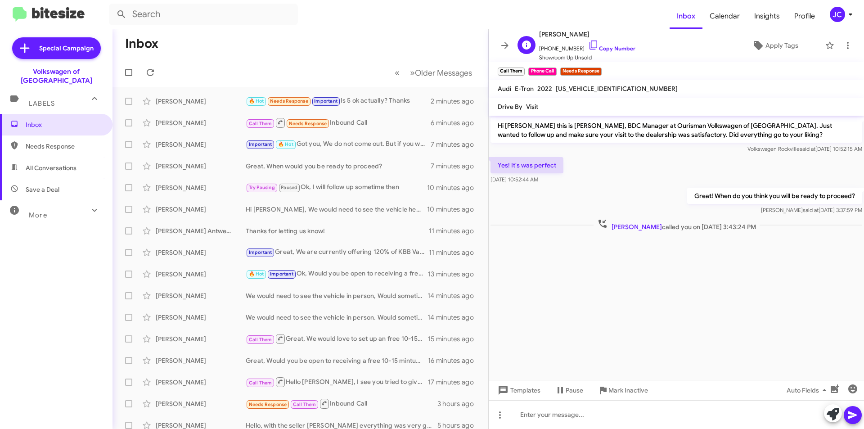
click at [608, 53] on span "Showroom Up Unsold" at bounding box center [587, 57] width 96 height 9
